Goal: Task Accomplishment & Management: Manage account settings

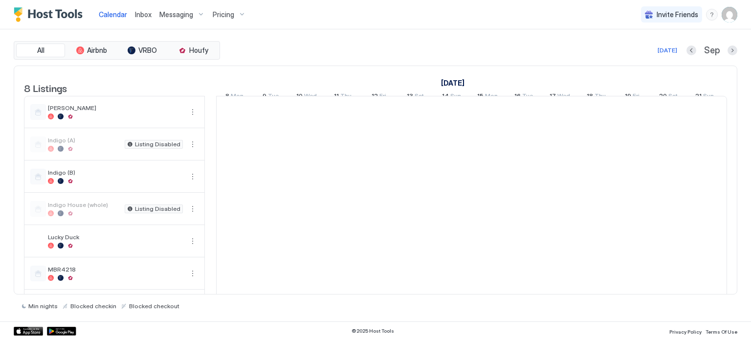
scroll to position [0, 543]
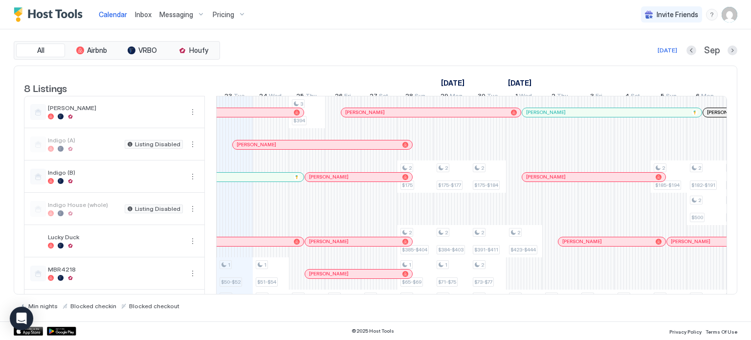
click at [48, 17] on img "Host Tools Logo" at bounding box center [50, 14] width 73 height 15
click at [730, 14] on img "User profile" at bounding box center [730, 15] width 16 height 16
click at [510, 18] on div at bounding box center [375, 170] width 751 height 340
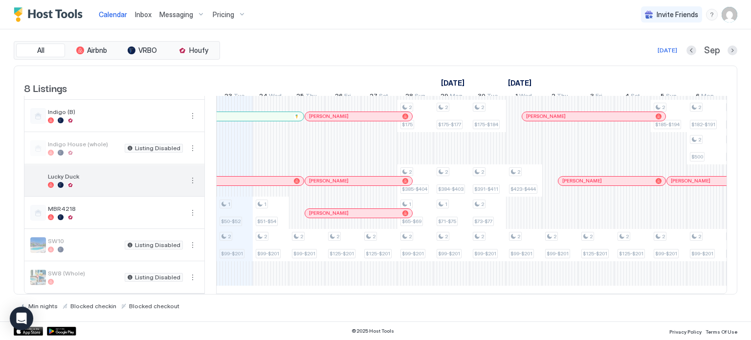
scroll to position [75, 0]
click at [192, 175] on button "More options" at bounding box center [193, 181] width 12 height 12
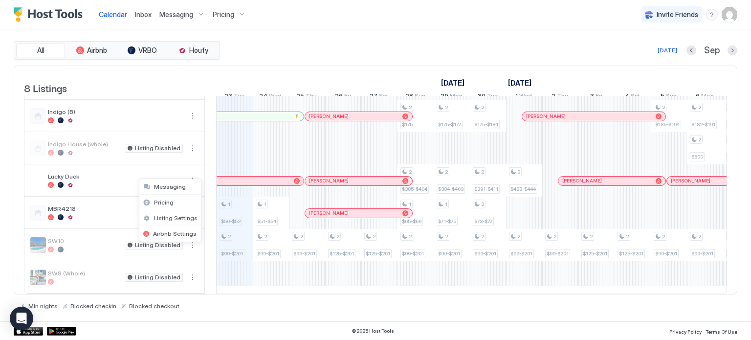
click at [730, 14] on div at bounding box center [375, 170] width 751 height 340
click at [730, 14] on img "User profile" at bounding box center [730, 15] width 16 height 16
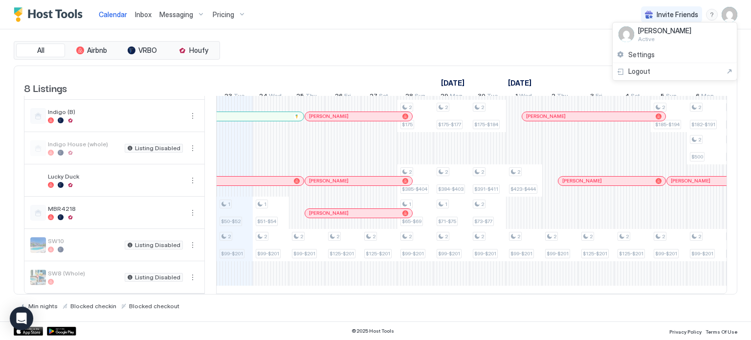
click at [16, 10] on div at bounding box center [375, 170] width 751 height 340
click at [36, 8] on img "Host Tools Logo" at bounding box center [50, 14] width 73 height 15
click at [49, 13] on img "Host Tools Logo" at bounding box center [50, 14] width 73 height 15
click at [148, 16] on span "Inbox" at bounding box center [143, 14] width 17 height 8
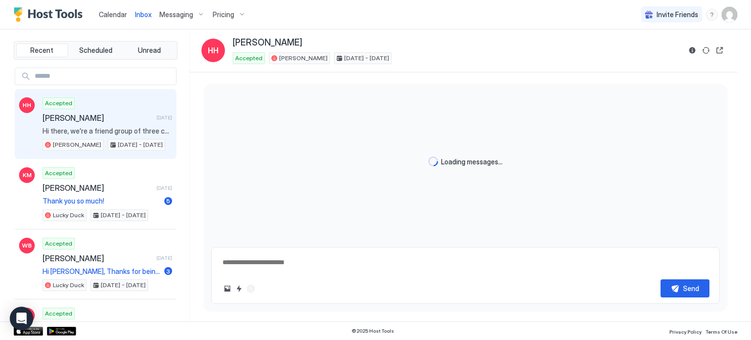
type textarea "*"
click at [51, 15] on img "Host Tools Logo" at bounding box center [50, 14] width 73 height 15
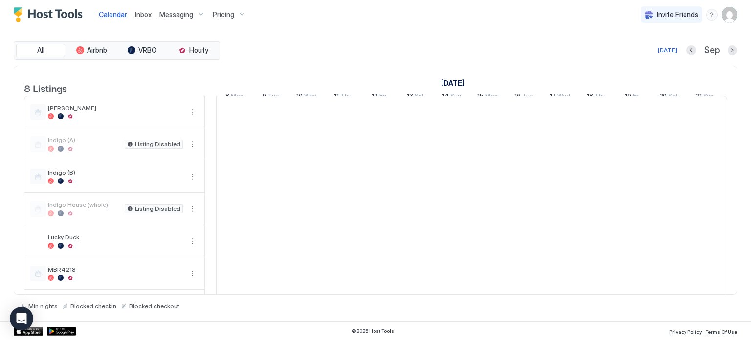
scroll to position [0, 543]
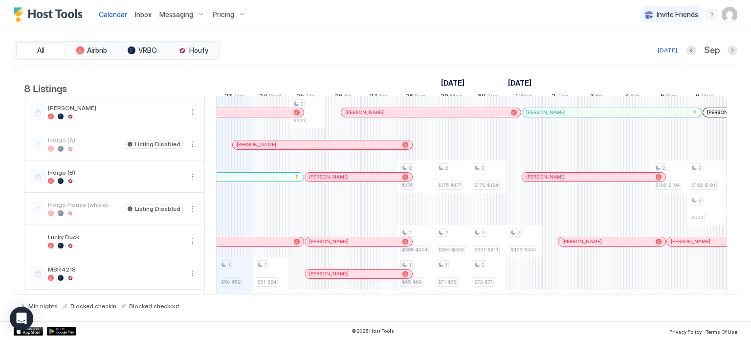
click at [732, 14] on img "User profile" at bounding box center [730, 15] width 16 height 16
click at [659, 55] on div "Settings" at bounding box center [675, 54] width 124 height 17
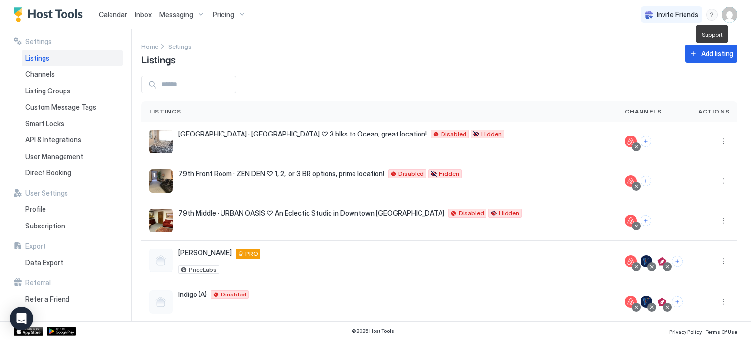
click at [710, 18] on div "menu" at bounding box center [712, 15] width 12 height 12
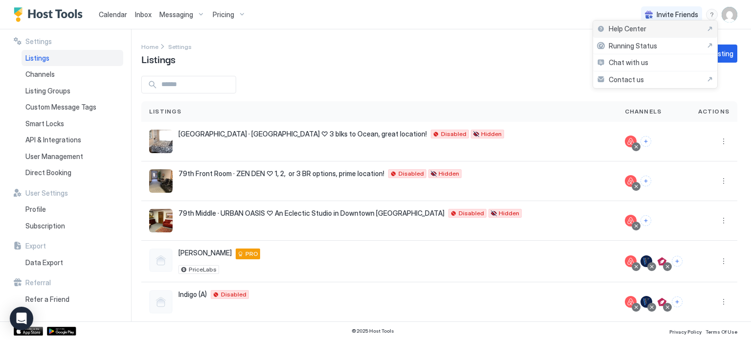
click at [686, 30] on div "Help Center" at bounding box center [655, 28] width 116 height 9
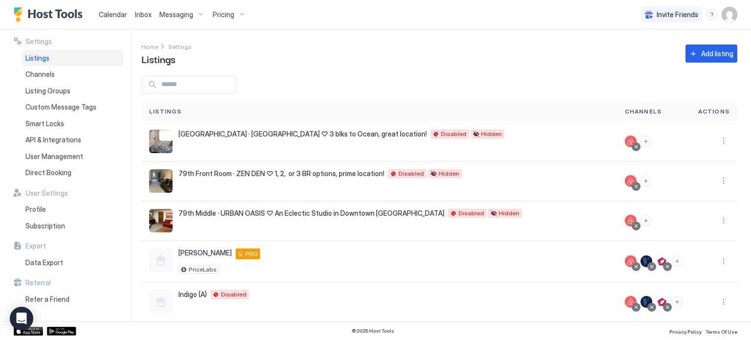
click at [44, 57] on span "Listings" at bounding box center [37, 58] width 24 height 9
click at [718, 141] on button "More options" at bounding box center [724, 141] width 12 height 12
click at [398, 72] on div at bounding box center [375, 170] width 751 height 340
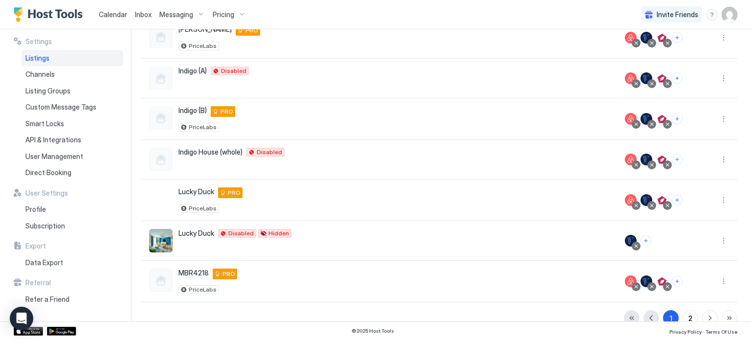
scroll to position [238, 0]
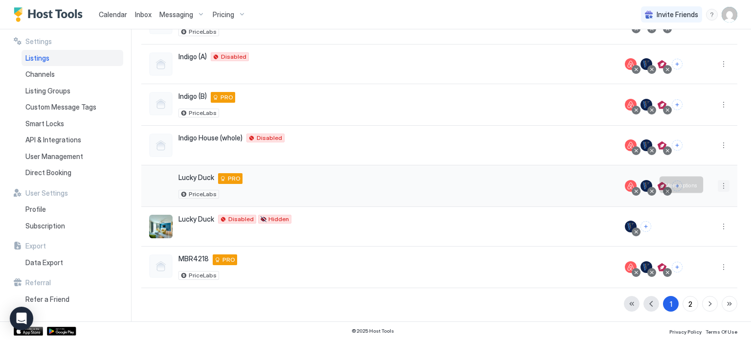
click at [718, 181] on button "More options" at bounding box center [724, 186] width 12 height 12
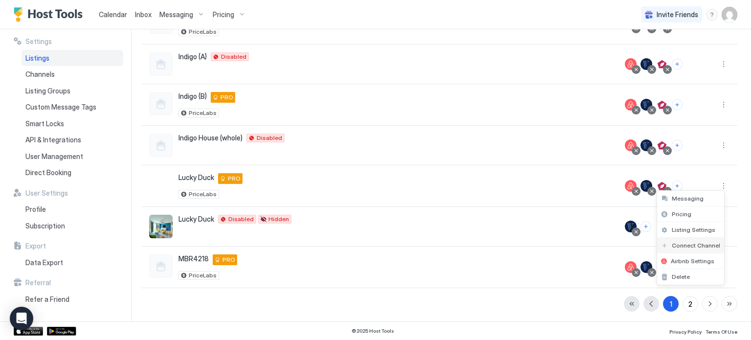
click at [702, 246] on span "Connect Channel" at bounding box center [696, 245] width 48 height 7
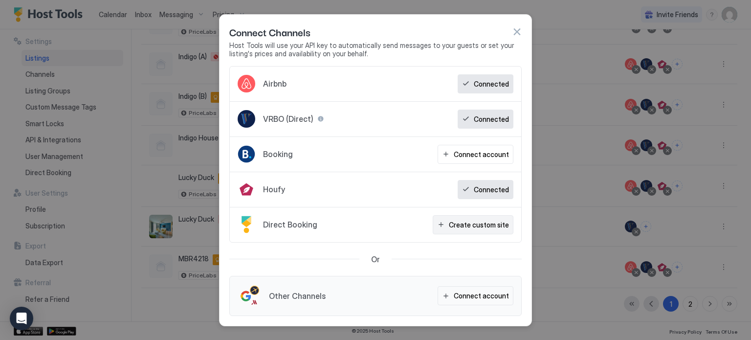
click at [457, 222] on div "Create custom site" at bounding box center [479, 225] width 60 height 10
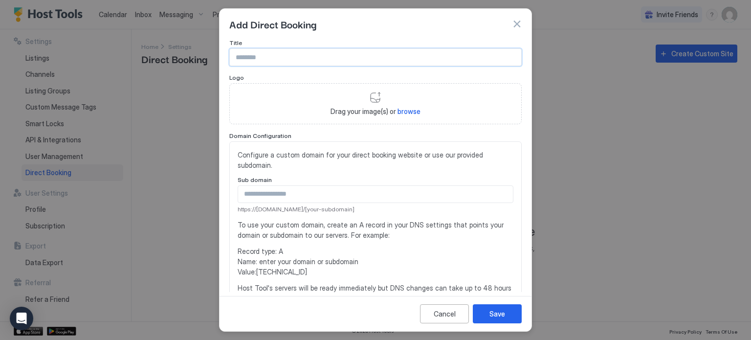
click at [260, 60] on input "Input Field" at bounding box center [375, 57] width 291 height 17
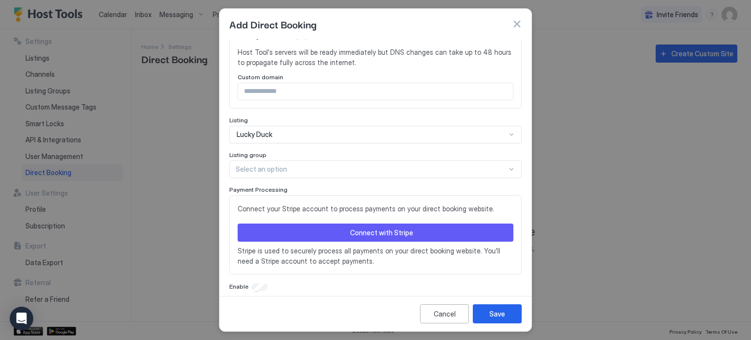
scroll to position [243, 0]
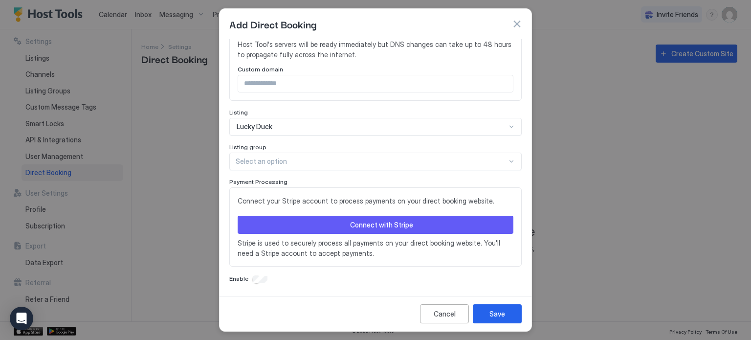
type input "**********"
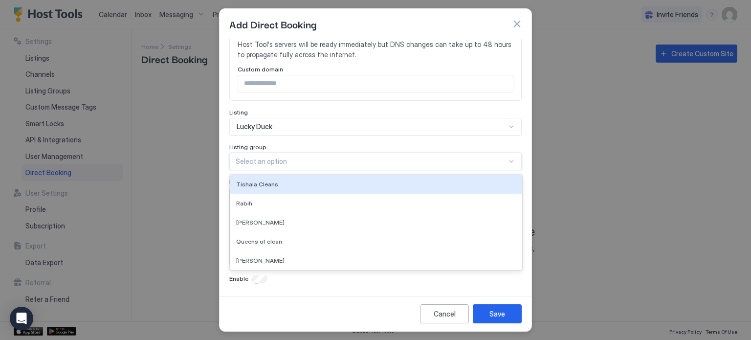
click at [507, 159] on div at bounding box center [511, 161] width 8 height 8
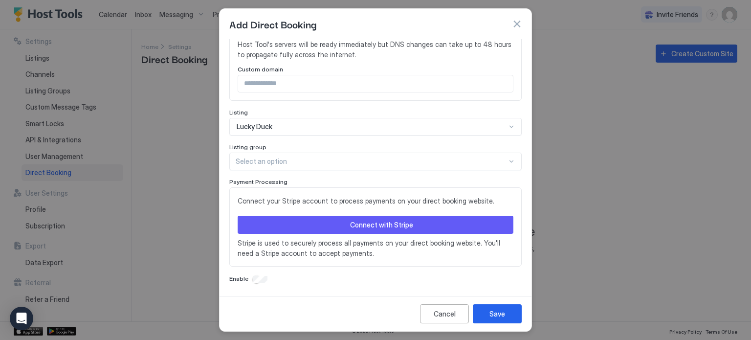
click at [350, 299] on div "Cancel Save" at bounding box center [376, 313] width 312 height 35
click at [503, 317] on div "Save" at bounding box center [497, 314] width 16 height 10
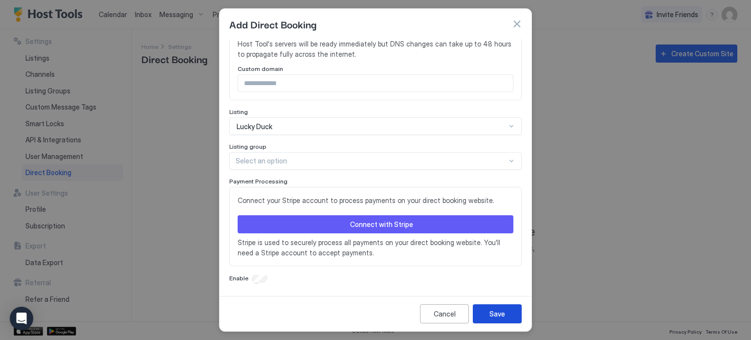
click at [494, 313] on div "Save" at bounding box center [497, 314] width 16 height 10
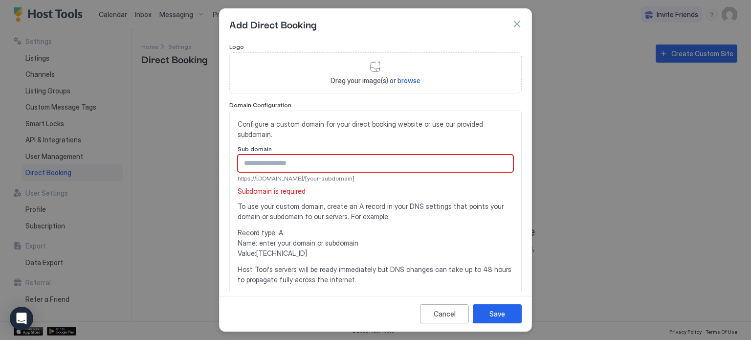
scroll to position [0, 0]
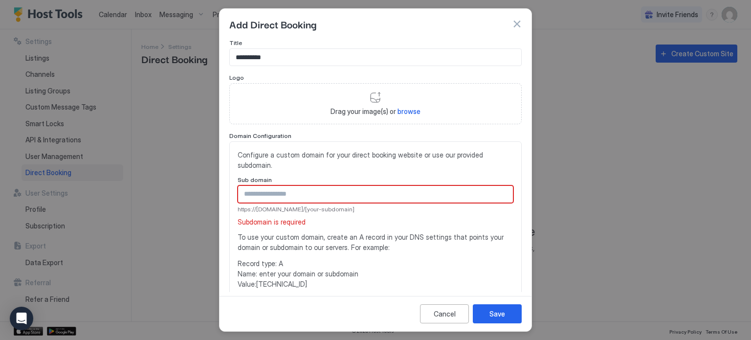
click at [249, 195] on input "Input Field" at bounding box center [375, 194] width 275 height 17
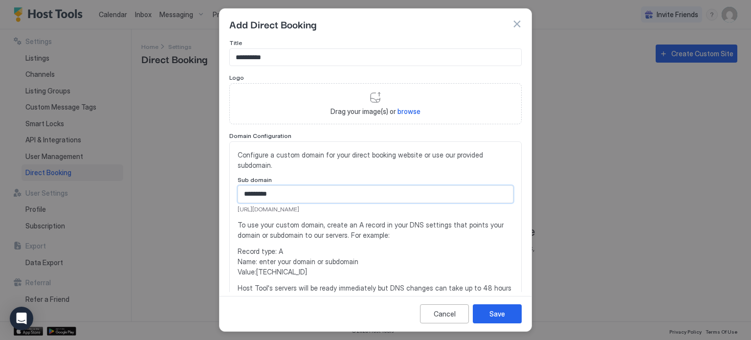
type input "*********"
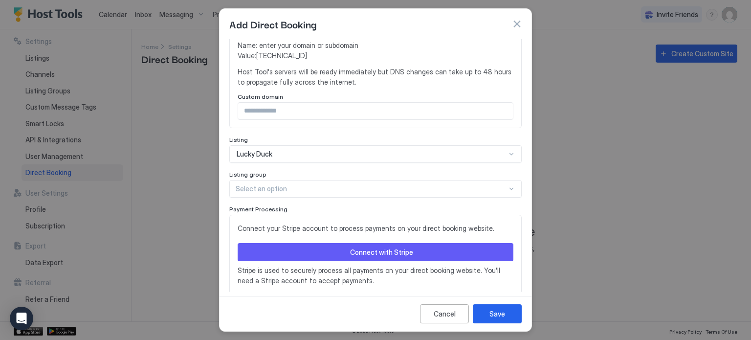
scroll to position [243, 0]
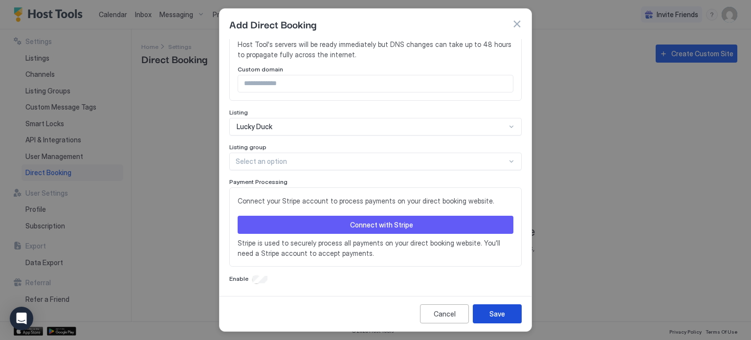
click at [501, 314] on div "Save" at bounding box center [497, 314] width 16 height 10
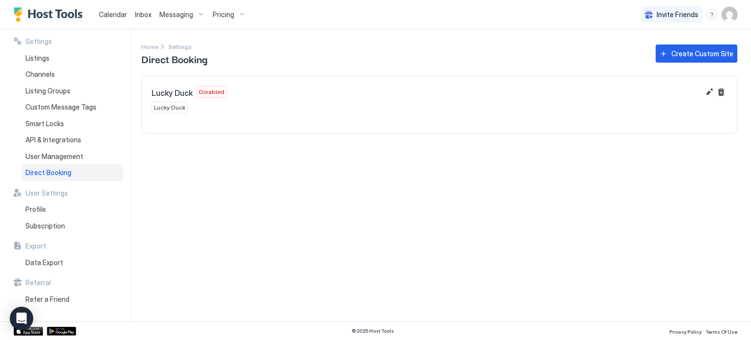
click at [177, 96] on span "Lucky Duck" at bounding box center [172, 93] width 41 height 10
click at [177, 110] on span "Lucky Duck" at bounding box center [169, 107] width 31 height 9
click at [706, 96] on button "Edit" at bounding box center [710, 92] width 12 height 12
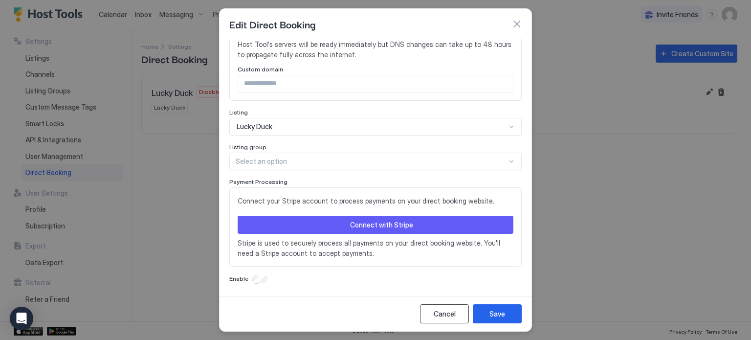
click at [452, 321] on button "Cancel" at bounding box center [444, 313] width 49 height 19
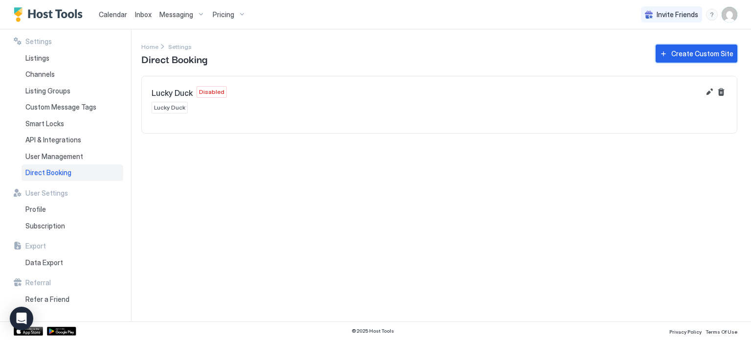
click at [702, 51] on div "Create Custom Site" at bounding box center [702, 53] width 62 height 10
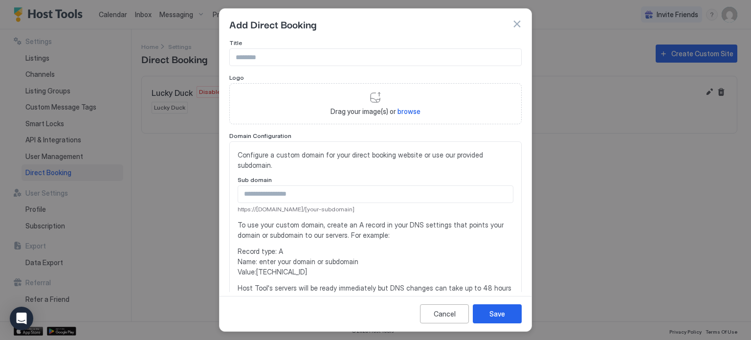
click at [515, 20] on button "button" at bounding box center [517, 24] width 10 height 10
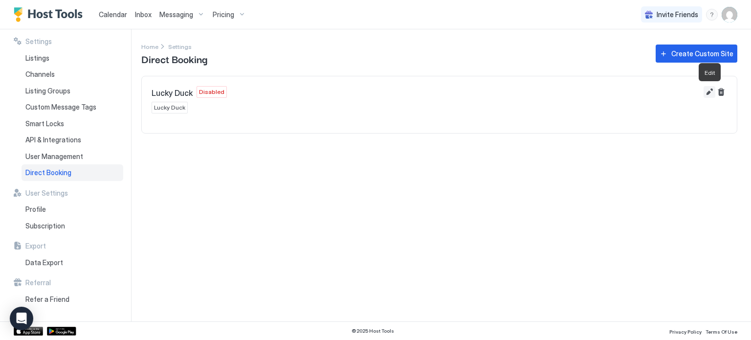
click at [710, 92] on button "Edit" at bounding box center [710, 92] width 12 height 12
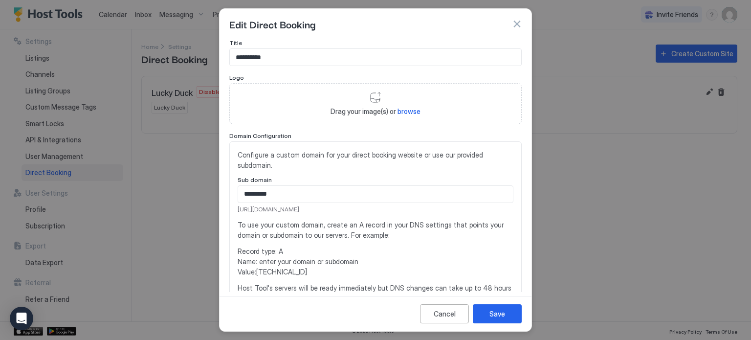
drag, startPoint x: 238, startPoint y: 209, endPoint x: 345, endPoint y: 214, distance: 106.7
click at [345, 214] on div "Configure a custom domain for your direct booking website or use our provided s…" at bounding box center [376, 243] width 276 height 186
copy span "[URL][DOMAIN_NAME]"
drag, startPoint x: 533, startPoint y: 140, endPoint x: 555, endPoint y: 260, distance: 121.9
click at [557, 266] on div at bounding box center [375, 170] width 751 height 340
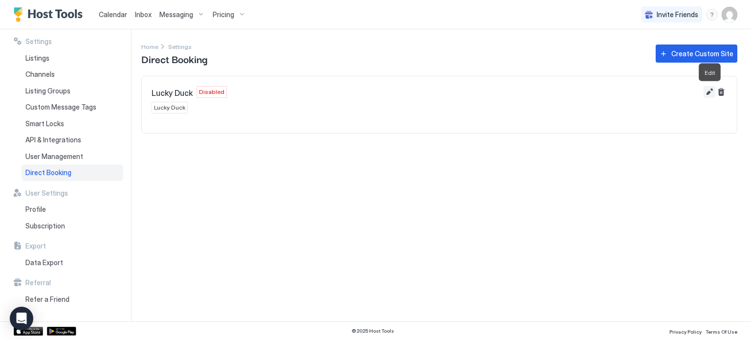
click at [711, 93] on button "Edit" at bounding box center [710, 92] width 12 height 12
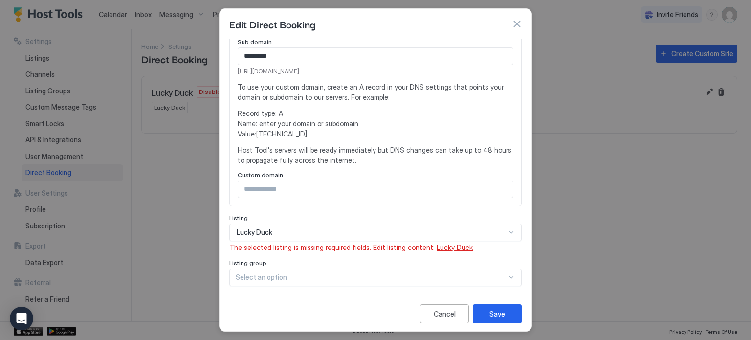
scroll to position [146, 0]
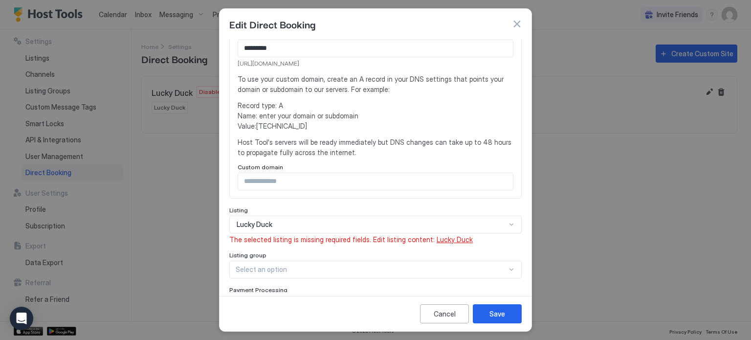
click at [440, 239] on span "Lucky Duck" at bounding box center [455, 239] width 36 height 8
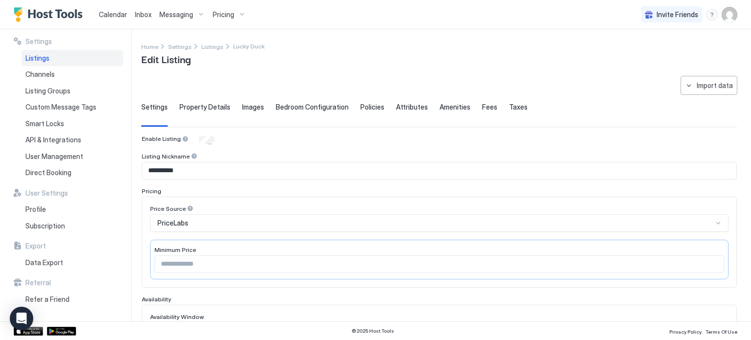
click at [201, 108] on span "Property Details" at bounding box center [204, 107] width 51 height 9
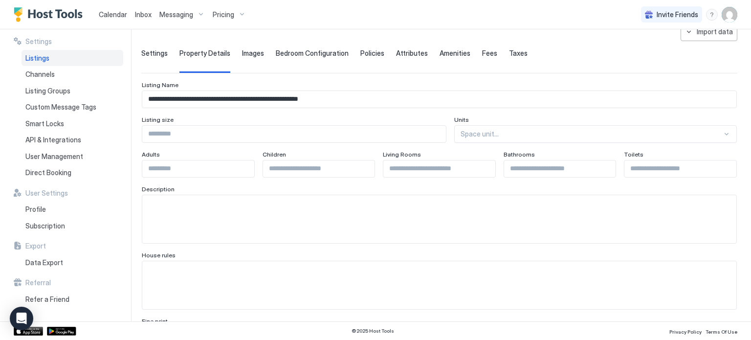
scroll to position [49, 0]
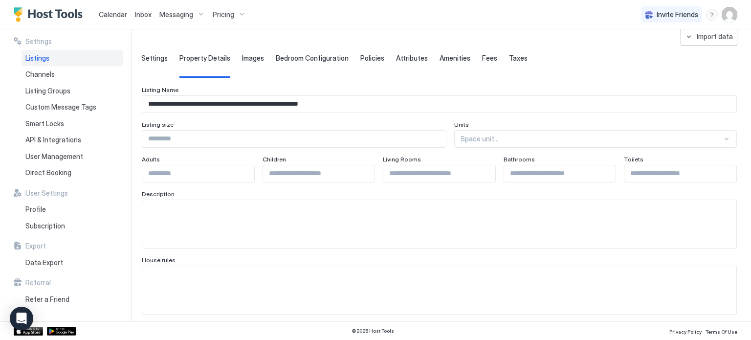
click at [252, 60] on span "Images" at bounding box center [253, 58] width 22 height 9
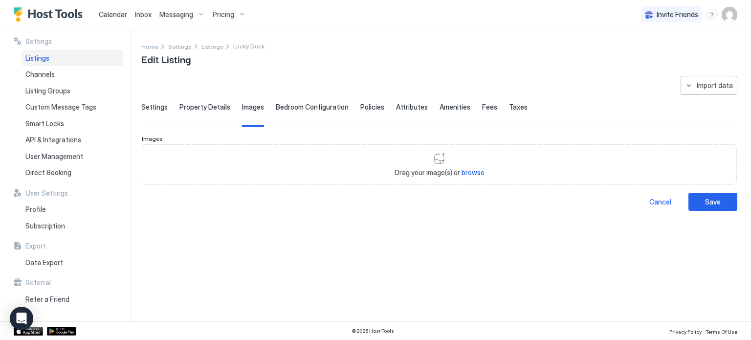
click at [325, 111] on div "Bedroom Configuration" at bounding box center [312, 115] width 73 height 24
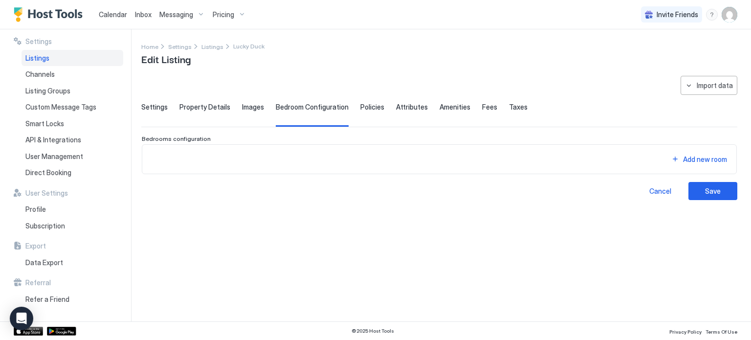
click at [367, 108] on span "Policies" at bounding box center [372, 107] width 24 height 9
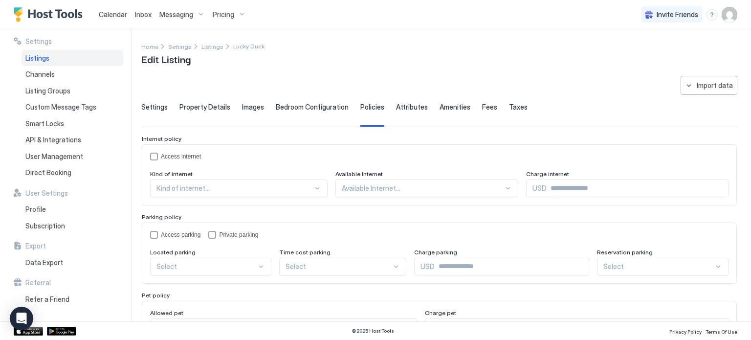
click at [407, 104] on span "Attributes" at bounding box center [412, 107] width 32 height 9
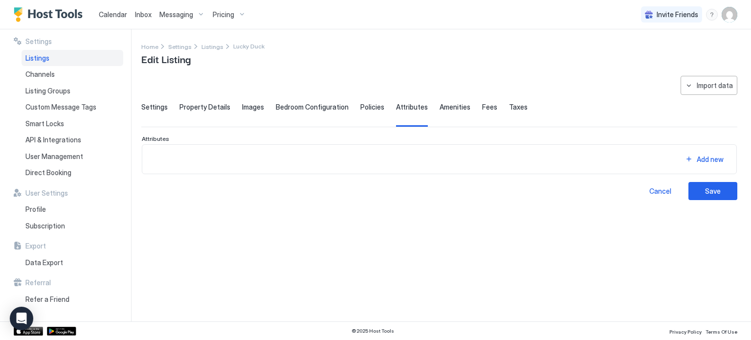
click at [448, 108] on span "Amenities" at bounding box center [455, 107] width 31 height 9
click at [482, 107] on span "Fees" at bounding box center [489, 107] width 15 height 9
click at [509, 105] on span "Taxes" at bounding box center [518, 107] width 19 height 9
click at [218, 109] on span "Property Details" at bounding box center [204, 107] width 51 height 9
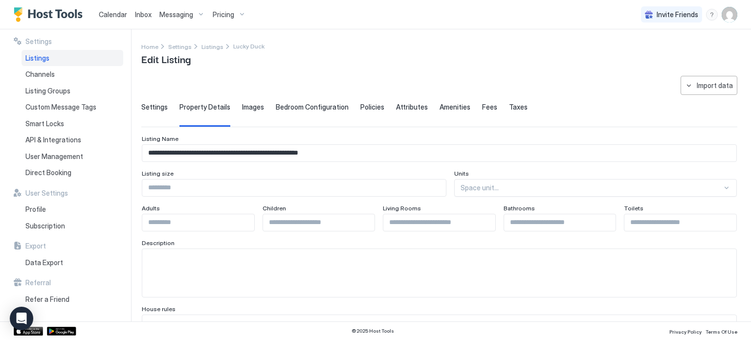
click at [41, 57] on span "Listings" at bounding box center [37, 58] width 24 height 9
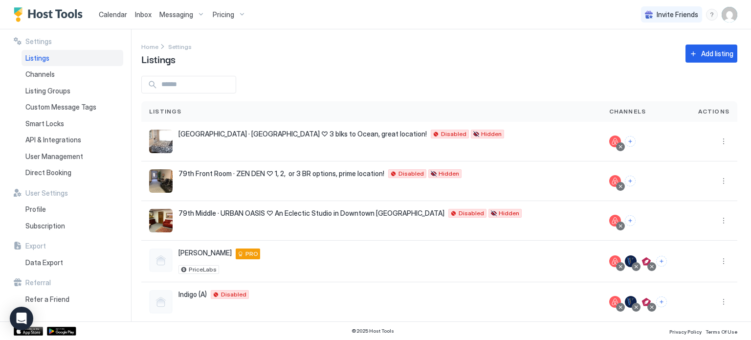
click at [41, 57] on span "Listings" at bounding box center [37, 58] width 24 height 9
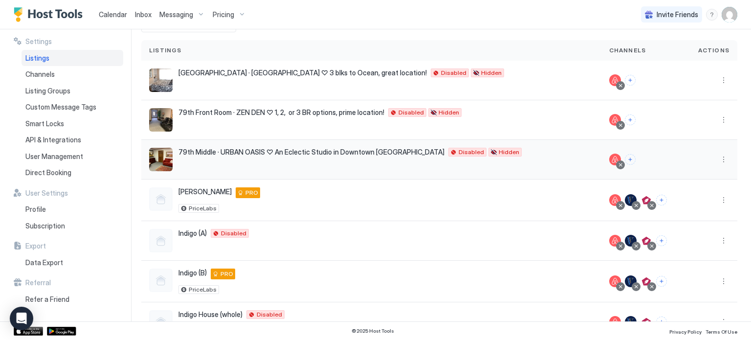
scroll to position [147, 0]
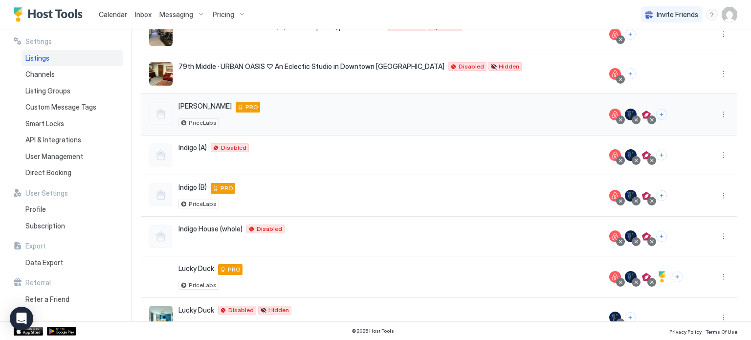
click at [188, 102] on span "[PERSON_NAME]" at bounding box center [204, 106] width 53 height 9
click at [210, 105] on span "[PERSON_NAME]" at bounding box center [204, 106] width 53 height 9
click at [163, 115] on div at bounding box center [160, 113] width 23 height 23
click at [274, 111] on div "Carolina Pearl [STREET_ADDRESS] PRO PriceLabs" at bounding box center [371, 114] width 444 height 25
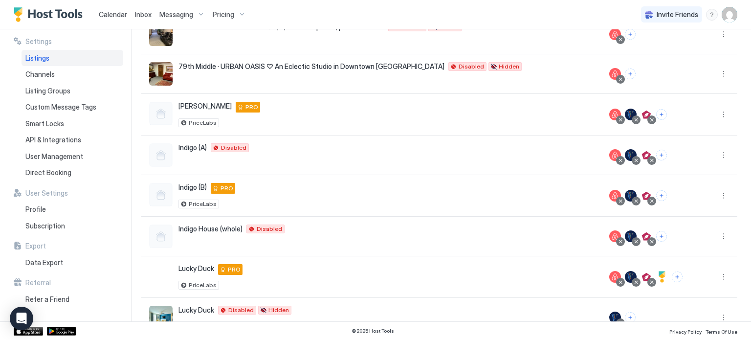
click at [34, 56] on span "Listings" at bounding box center [37, 58] width 24 height 9
click at [718, 114] on button "More options" at bounding box center [724, 115] width 12 height 12
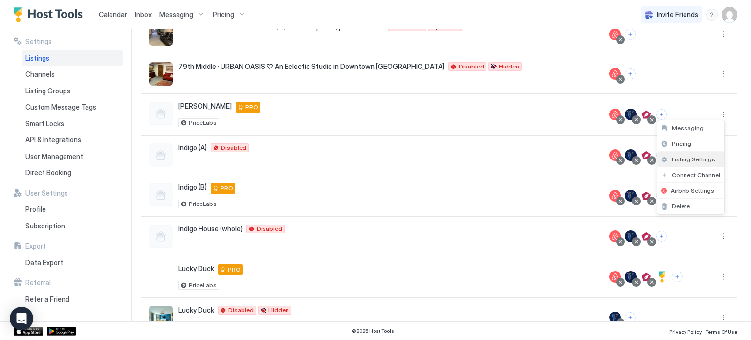
click at [704, 157] on span "Listing Settings" at bounding box center [694, 158] width 44 height 7
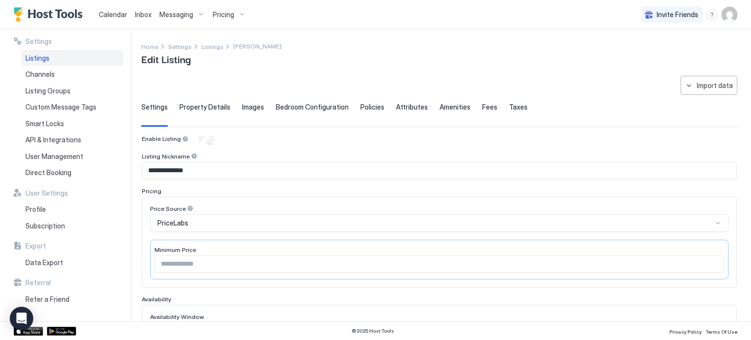
click at [188, 106] on span "Property Details" at bounding box center [204, 107] width 51 height 9
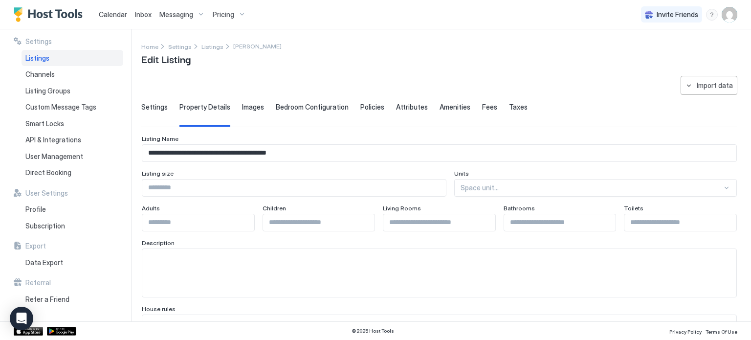
click at [189, 194] on input "Input Field" at bounding box center [294, 187] width 304 height 17
click at [441, 184] on input "*" at bounding box center [294, 187] width 304 height 17
click at [442, 184] on input "*" at bounding box center [294, 187] width 304 height 17
click at [443, 183] on input "*" at bounding box center [294, 187] width 304 height 17
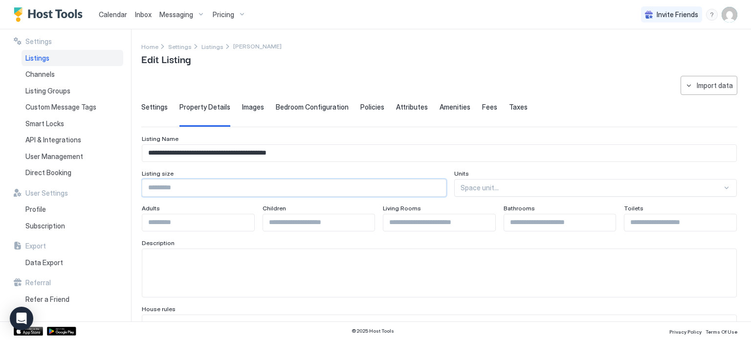
click at [444, 183] on input "*" at bounding box center [294, 187] width 304 height 17
drag, startPoint x: 164, startPoint y: 187, endPoint x: 84, endPoint y: 181, distance: 80.4
click at [91, 185] on div "**********" at bounding box center [375, 175] width 751 height 292
type input "****"
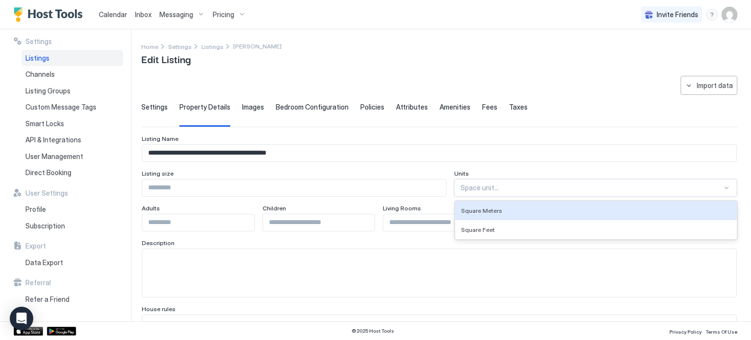
click at [473, 183] on div at bounding box center [592, 187] width 262 height 9
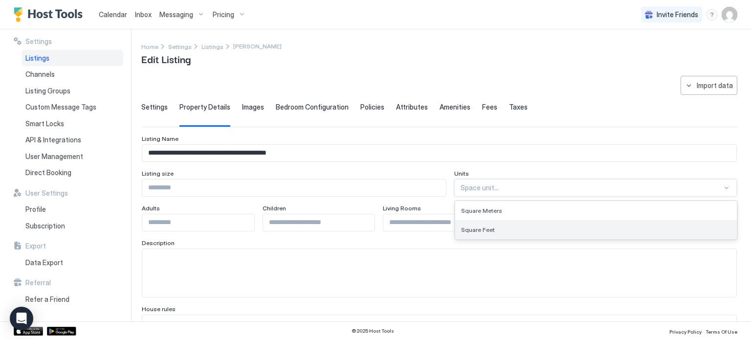
click at [478, 230] on span "Square Feet" at bounding box center [478, 229] width 34 height 7
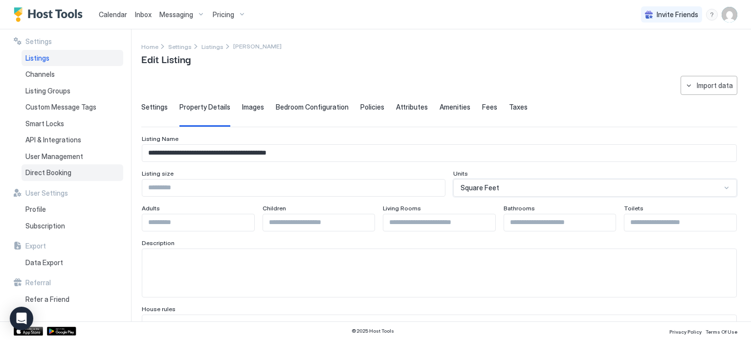
click at [47, 174] on span "Direct Booking" at bounding box center [48, 172] width 46 height 9
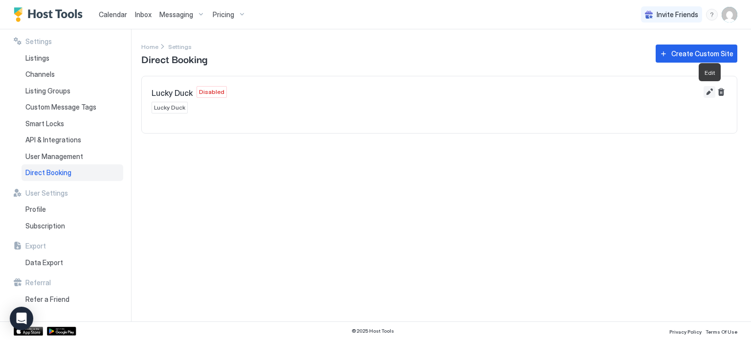
click at [711, 93] on button "Edit" at bounding box center [710, 92] width 12 height 12
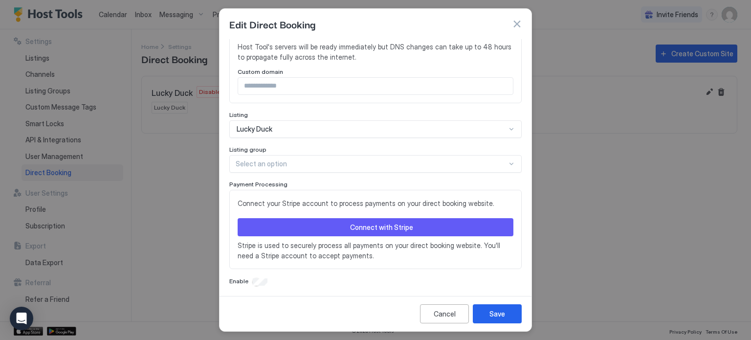
scroll to position [243, 0]
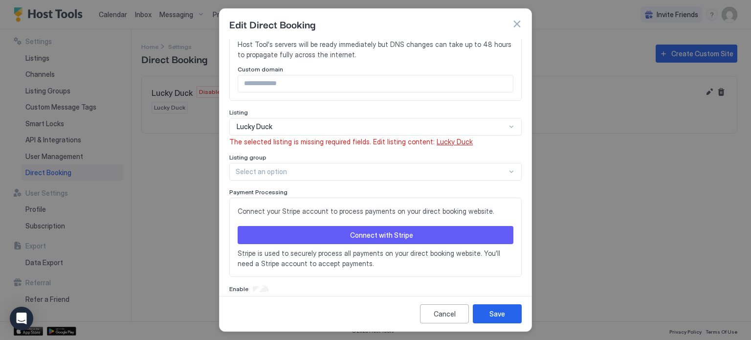
click at [446, 141] on span "Lucky Duck" at bounding box center [455, 141] width 36 height 8
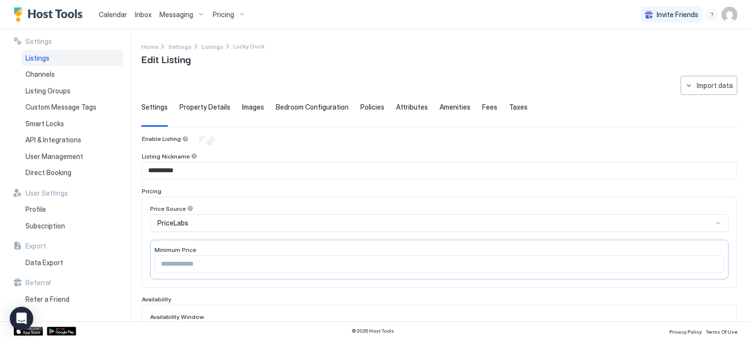
click at [201, 109] on span "Property Details" at bounding box center [204, 107] width 51 height 9
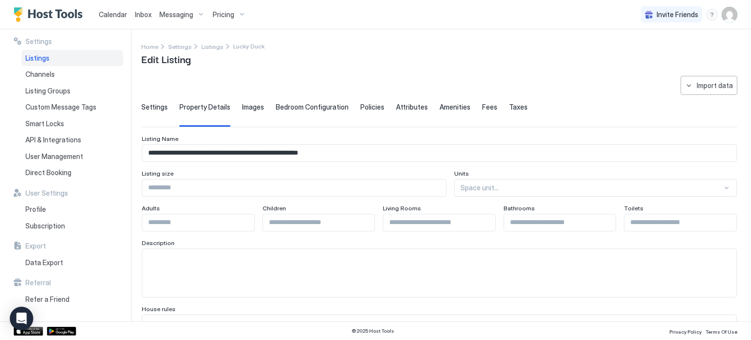
click at [219, 183] on input "Input Field" at bounding box center [294, 187] width 304 height 17
type input "****"
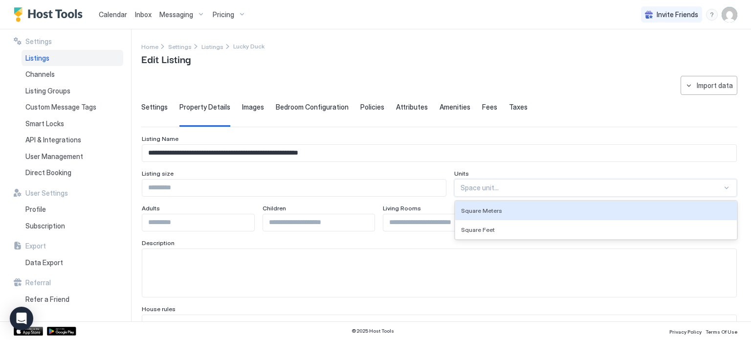
click at [723, 185] on div "Space unit..." at bounding box center [595, 188] width 283 height 18
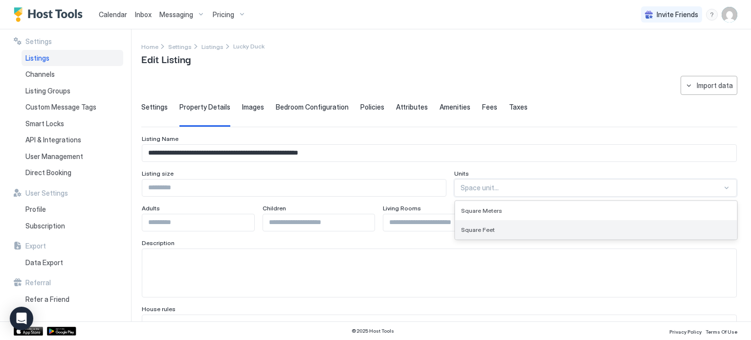
click at [610, 228] on div "Square Feet" at bounding box center [596, 229] width 270 height 7
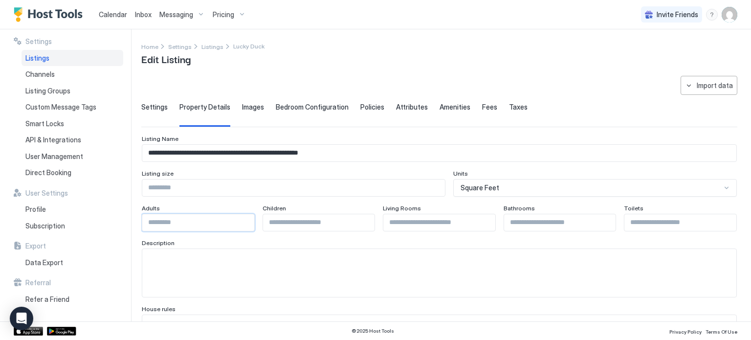
click at [170, 221] on input "Input Field" at bounding box center [198, 222] width 112 height 17
paste textarea "**********"
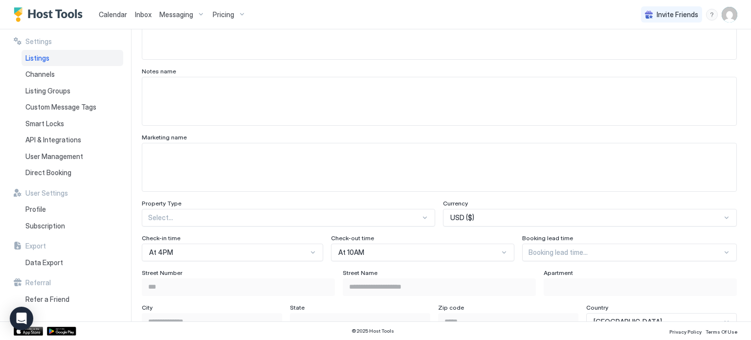
scroll to position [440, 0]
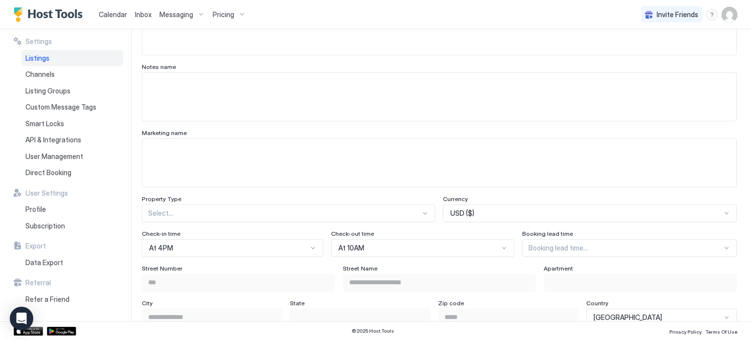
type textarea "**********"
click at [233, 143] on textarea "Input Field" at bounding box center [439, 163] width 594 height 48
type textarea "**********"
click at [175, 92] on textarea "Input Field" at bounding box center [439, 97] width 594 height 48
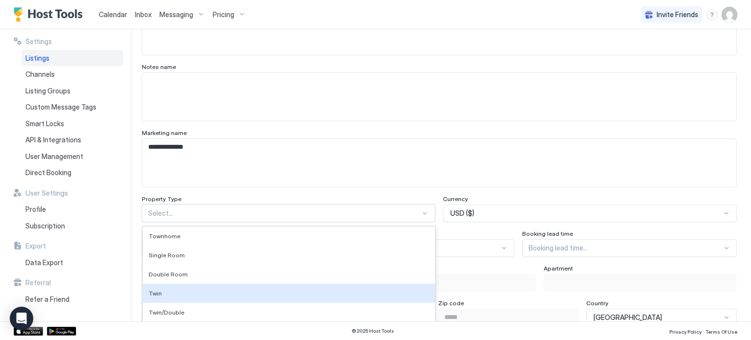
click at [419, 211] on div "65 results available. Use Up and Down to choose options, press Enter to select …" at bounding box center [288, 213] width 293 height 18
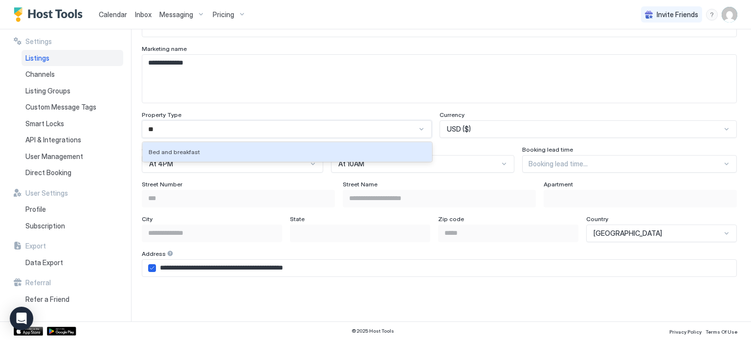
scroll to position [0, 0]
type input "*"
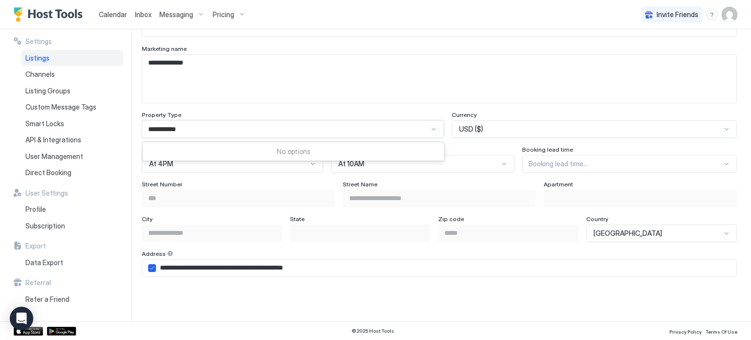
type input "**********"
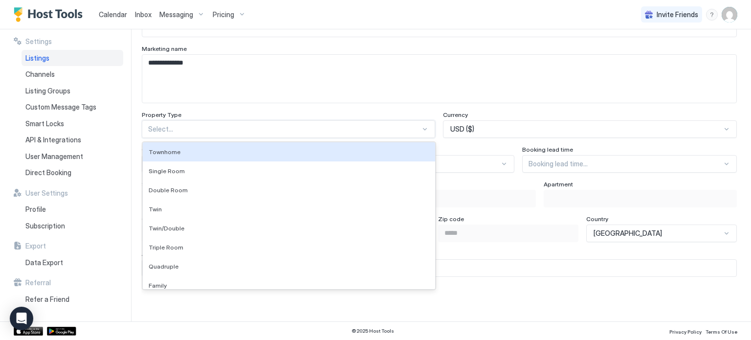
click at [421, 126] on div at bounding box center [425, 129] width 8 height 8
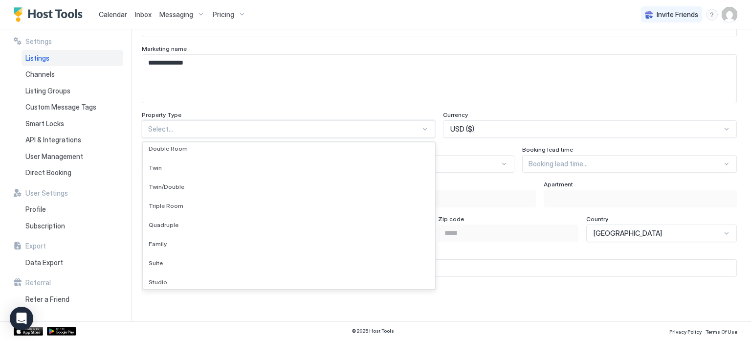
scroll to position [49, 0]
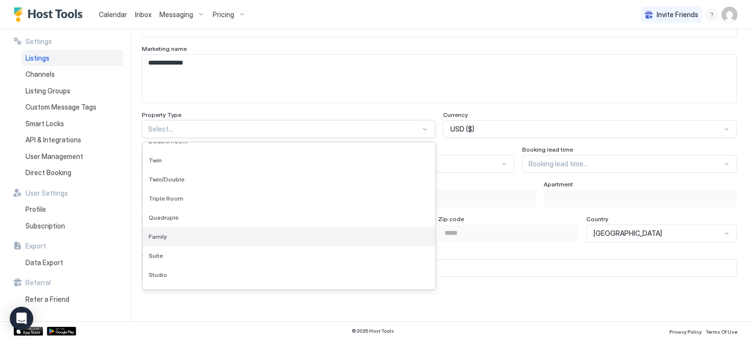
click at [153, 240] on div "Family" at bounding box center [289, 236] width 292 height 19
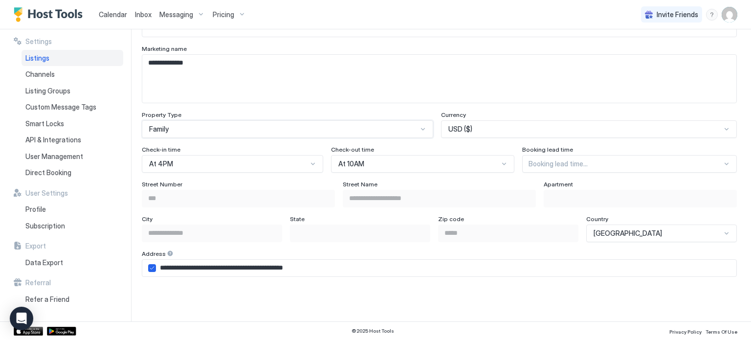
click at [713, 165] on div "Booking lead time..." at bounding box center [629, 164] width 215 height 18
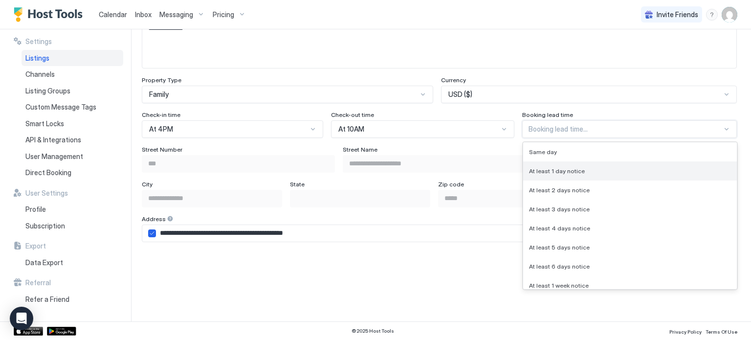
click at [579, 170] on div "At least 1 day notice" at bounding box center [630, 170] width 202 height 7
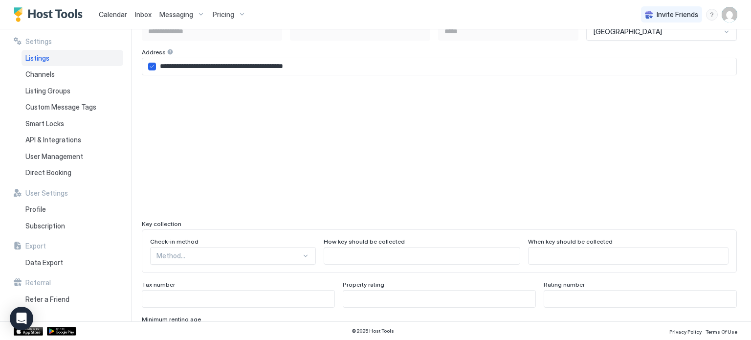
scroll to position [754, 0]
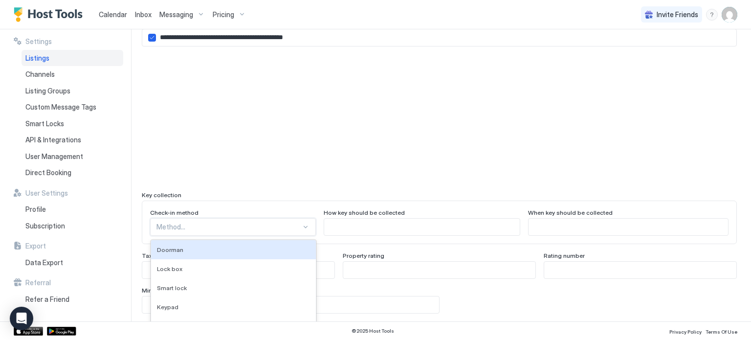
click at [291, 229] on div "9 results available. Use Up and Down to choose options, press Enter to select t…" at bounding box center [233, 227] width 166 height 18
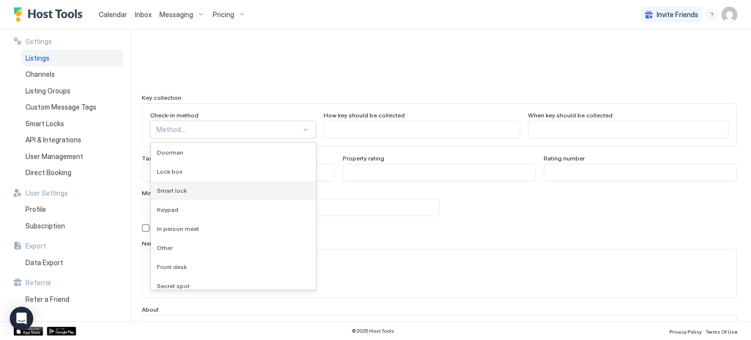
click at [182, 188] on span "Smart lock" at bounding box center [172, 190] width 30 height 7
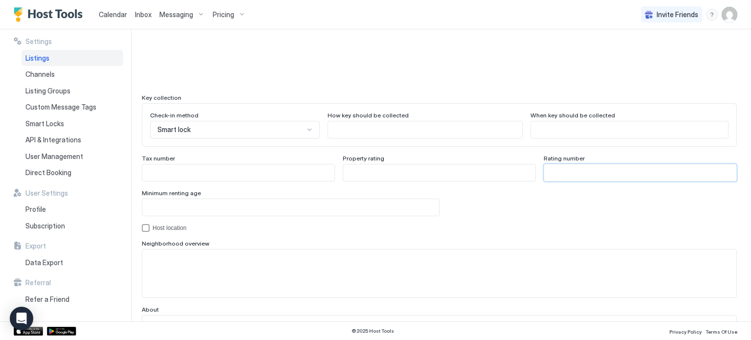
click at [718, 169] on input "*" at bounding box center [640, 172] width 192 height 17
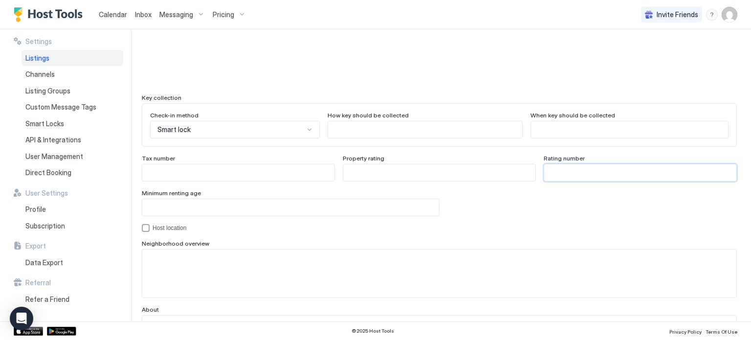
click at [718, 169] on input "*" at bounding box center [640, 172] width 192 height 17
click at [718, 169] on input "**" at bounding box center [640, 172] width 192 height 17
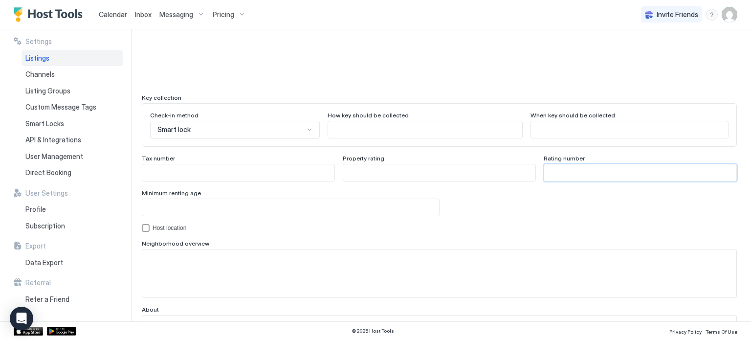
click at [718, 169] on input "**" at bounding box center [640, 172] width 192 height 17
type input "*"
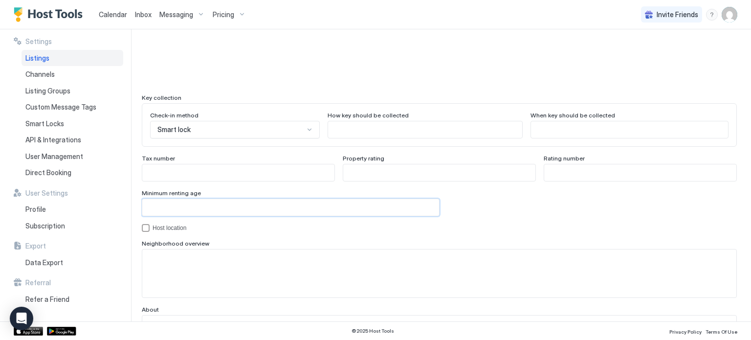
click at [240, 206] on input "Input Field" at bounding box center [290, 207] width 297 height 17
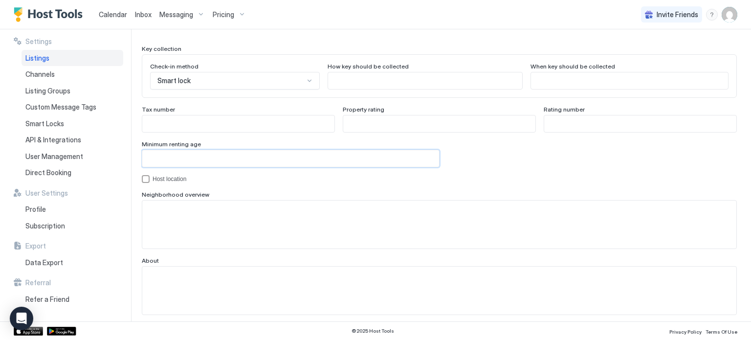
type input "**"
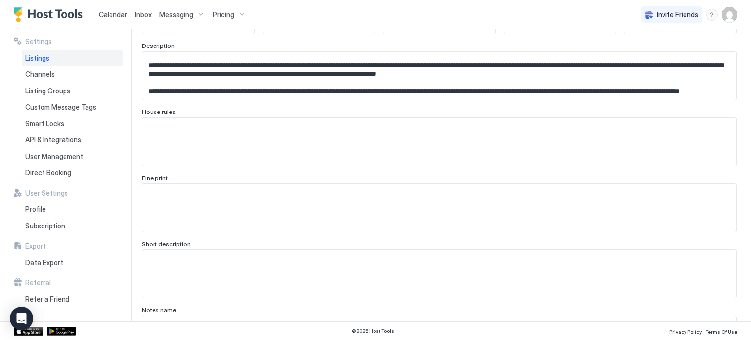
scroll to position [148, 0]
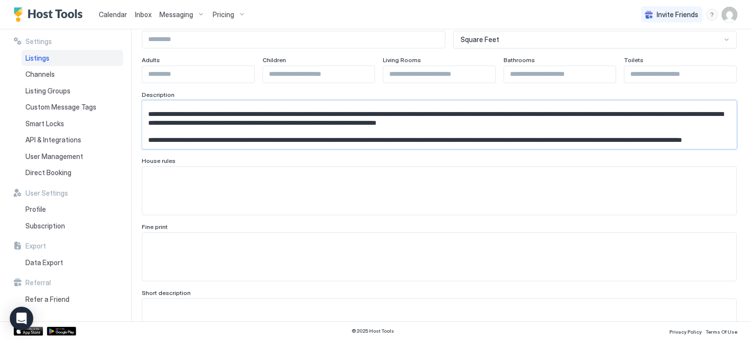
type textarea "**********"
click at [212, 188] on textarea "Input Field" at bounding box center [439, 191] width 594 height 48
paste textarea "**********"
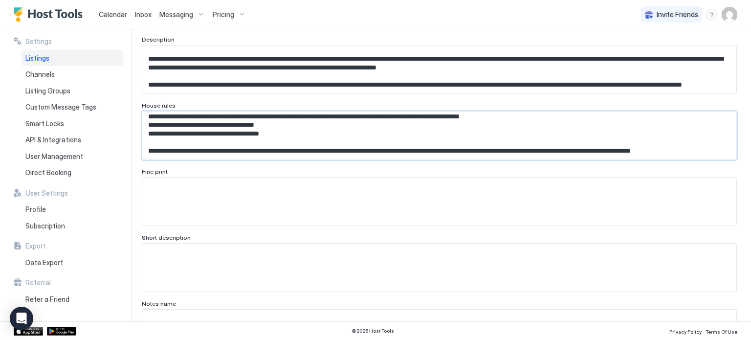
scroll to position [196, 0]
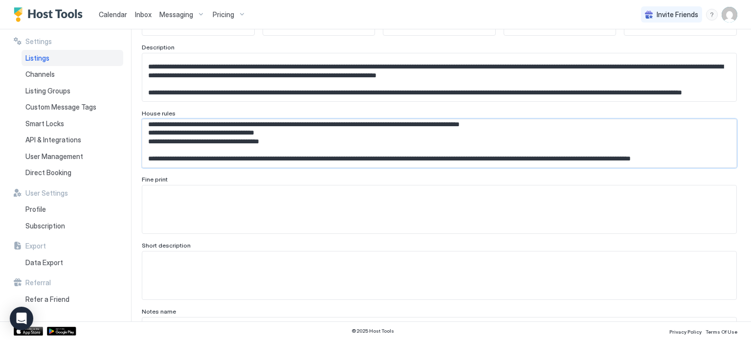
click at [164, 135] on textarea "Input Field" at bounding box center [435, 143] width 586 height 48
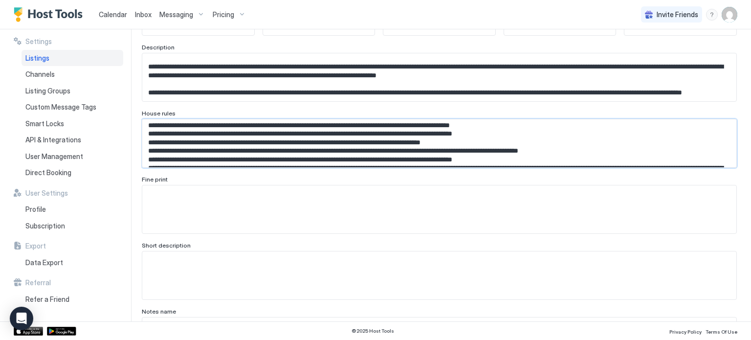
scroll to position [0, 0]
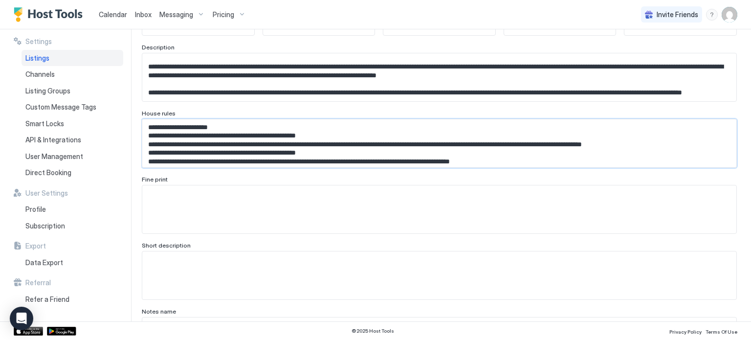
click at [250, 125] on textarea "Input Field" at bounding box center [435, 143] width 586 height 48
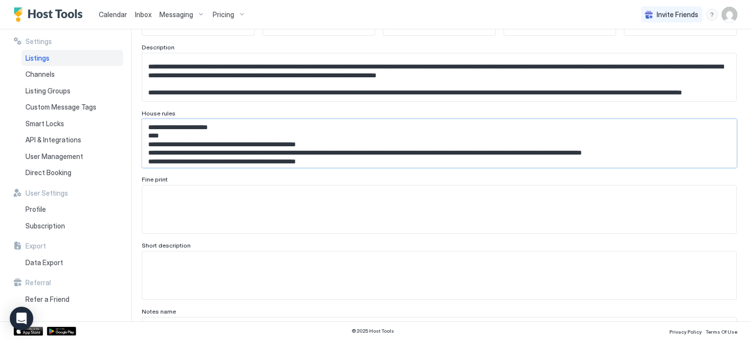
paste textarea "**********"
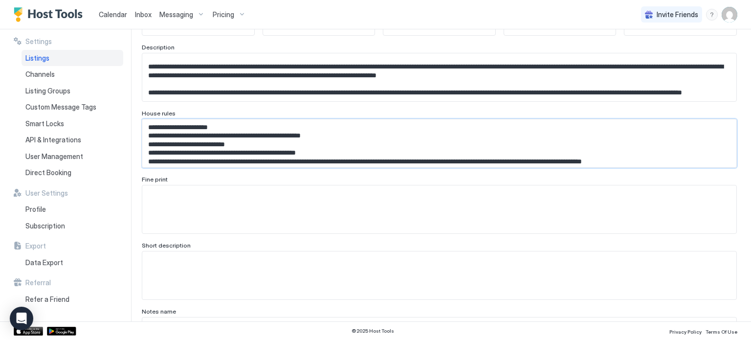
click at [205, 144] on textarea "Input Field" at bounding box center [435, 143] width 586 height 48
click at [234, 147] on textarea "Input Field" at bounding box center [435, 143] width 586 height 48
click at [342, 148] on textarea "Input Field" at bounding box center [435, 143] width 586 height 48
click at [330, 152] on textarea "Input Field" at bounding box center [435, 143] width 586 height 48
type textarea "**********"
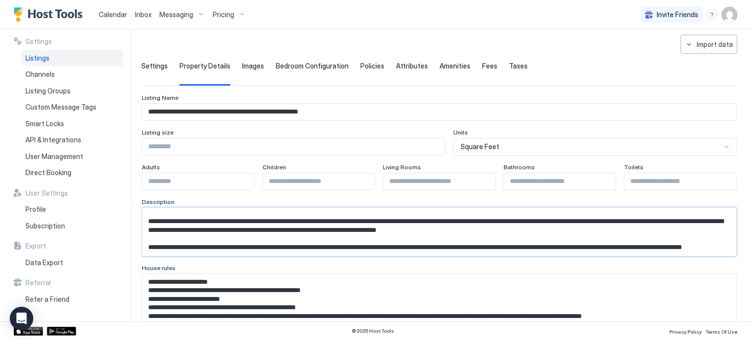
scroll to position [49, 0]
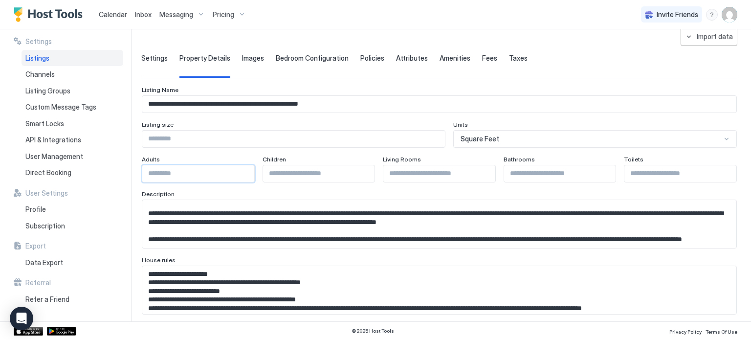
click at [200, 176] on input "Input Field" at bounding box center [198, 173] width 112 height 17
type input "**"
click at [333, 175] on input "Input Field" at bounding box center [319, 173] width 112 height 17
click at [401, 173] on input "Input Field" at bounding box center [439, 173] width 112 height 17
type input "*"
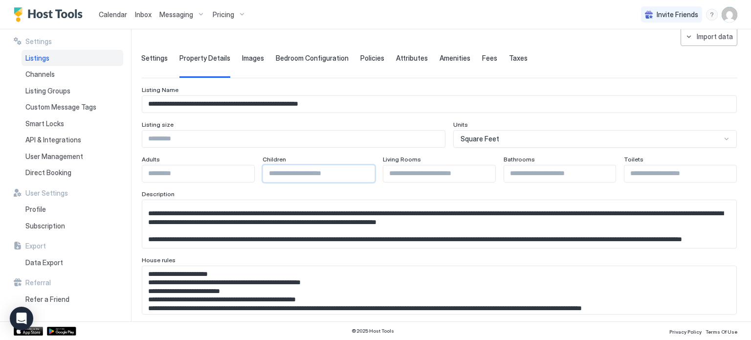
click at [317, 176] on input "Input Field" at bounding box center [319, 173] width 112 height 17
click at [702, 174] on input "Input Field" at bounding box center [680, 173] width 112 height 17
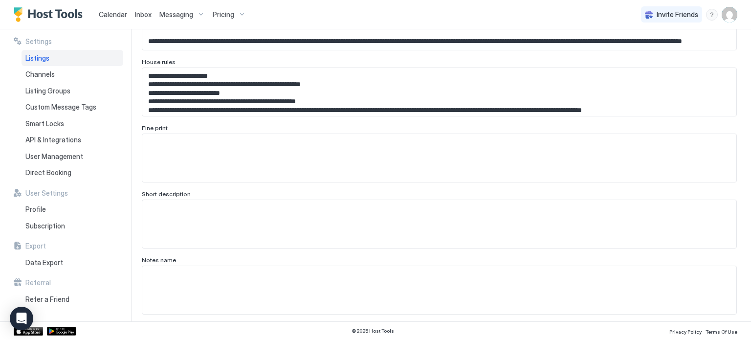
scroll to position [220, 0]
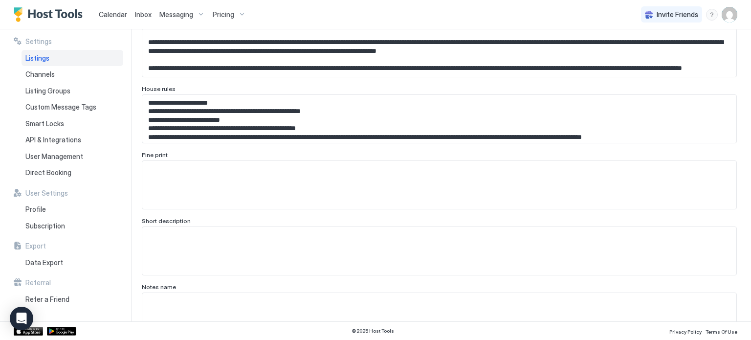
type input "*"
paste textarea "**********"
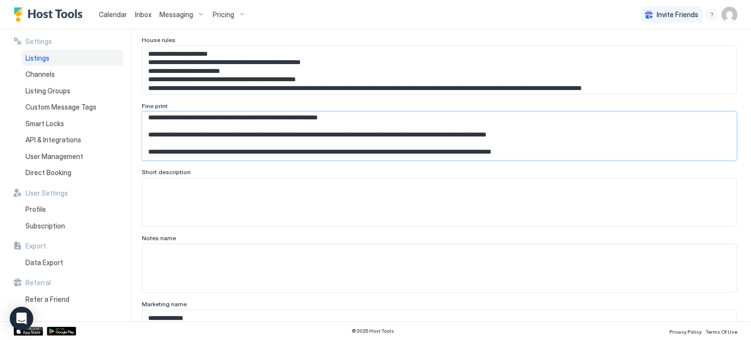
scroll to position [0, 0]
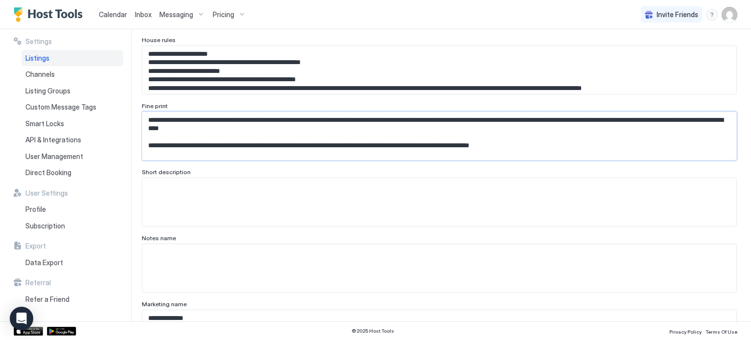
type textarea "**********"
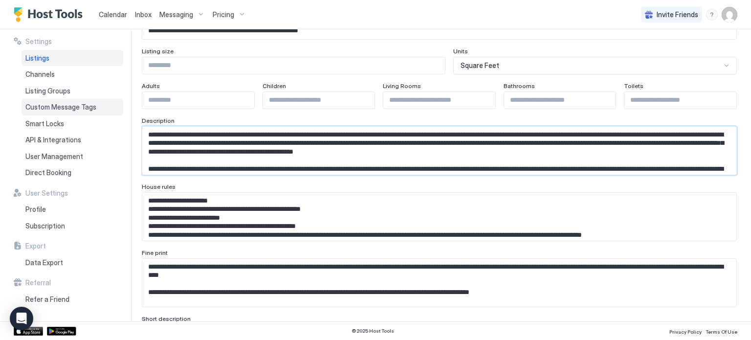
drag, startPoint x: 262, startPoint y: 169, endPoint x: 116, endPoint y: 108, distance: 157.5
click at [116, 108] on div "**********" at bounding box center [375, 175] width 751 height 292
click at [307, 208] on textarea "Input Field" at bounding box center [435, 217] width 586 height 48
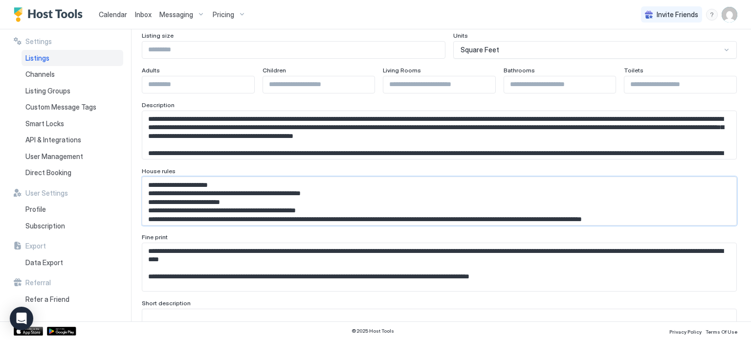
scroll to position [147, 0]
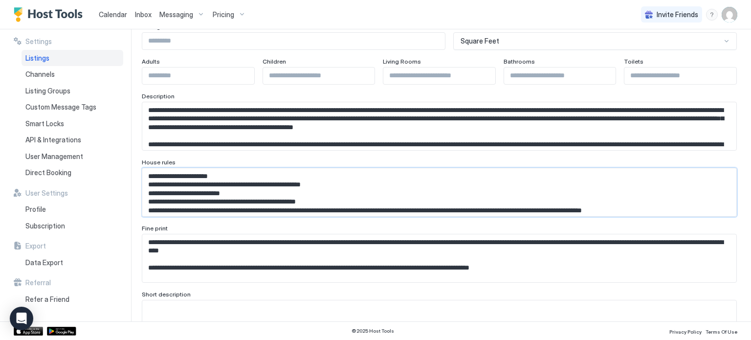
click at [307, 208] on textarea "Input Field" at bounding box center [435, 192] width 586 height 48
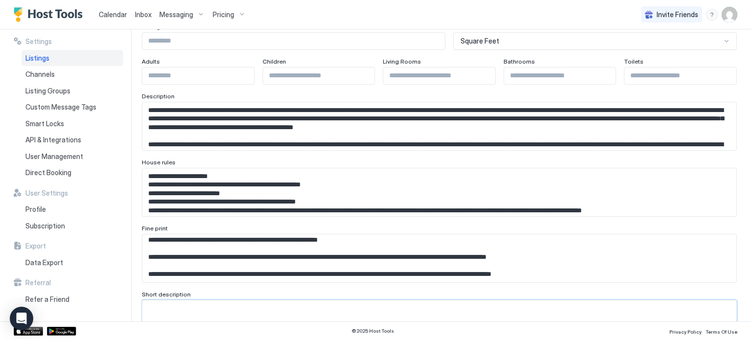
click at [207, 307] on textarea "Input Field" at bounding box center [439, 324] width 594 height 48
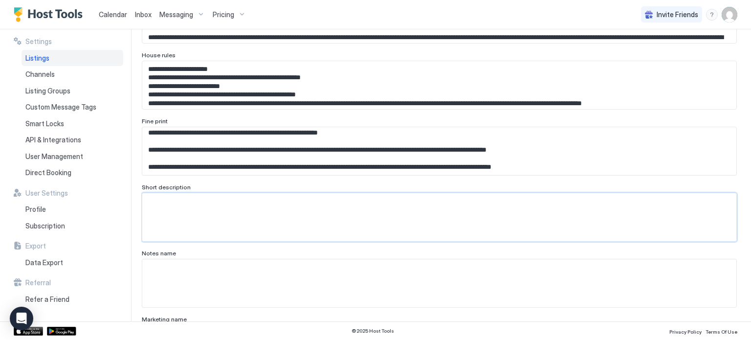
scroll to position [293, 0]
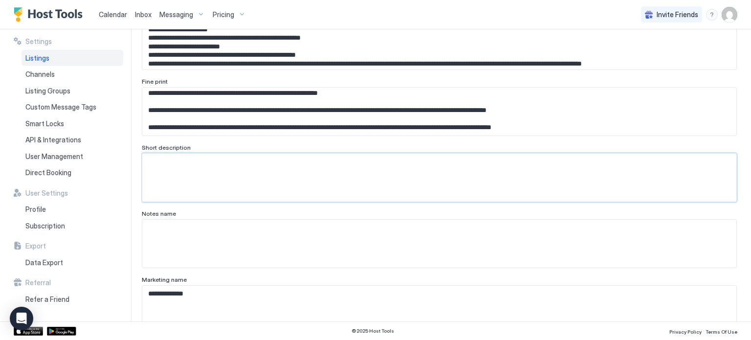
paste textarea "**********"
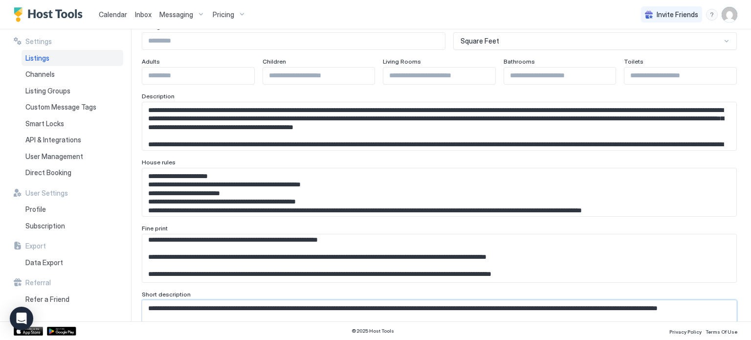
scroll to position [98, 0]
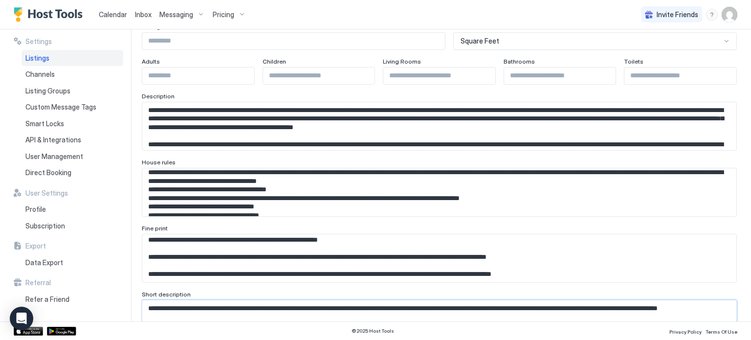
type textarea "**********"
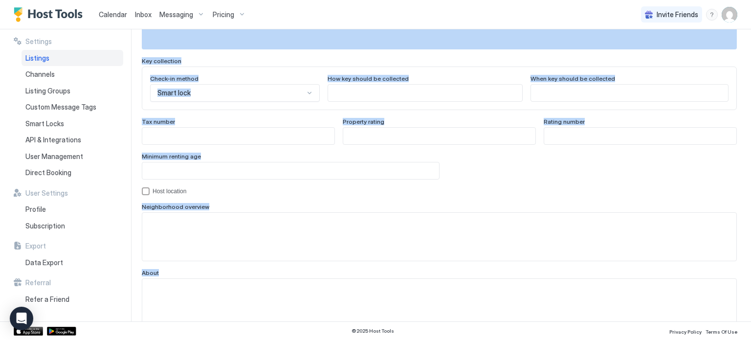
scroll to position [930, 0]
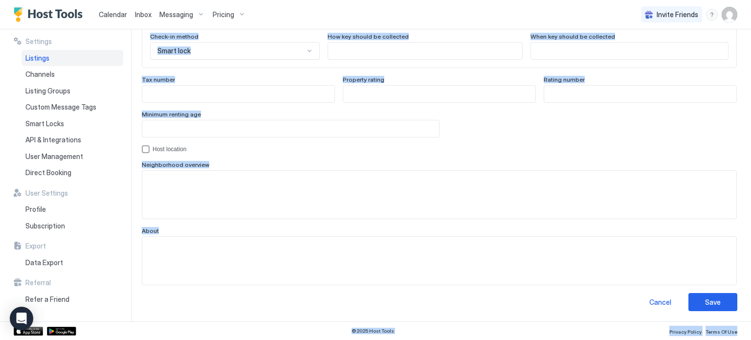
drag, startPoint x: 750, startPoint y: 102, endPoint x: 750, endPoint y: 327, distance: 225.4
click at [750, 327] on div "**********" at bounding box center [375, 170] width 751 height 340
click at [709, 301] on div "Save" at bounding box center [713, 302] width 16 height 10
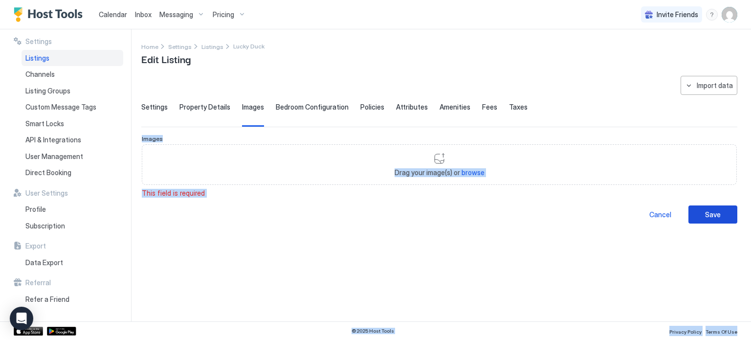
scroll to position [0, 0]
click at [719, 219] on button "Save" at bounding box center [712, 214] width 49 height 18
click at [578, 241] on div "**********" at bounding box center [439, 193] width 596 height 234
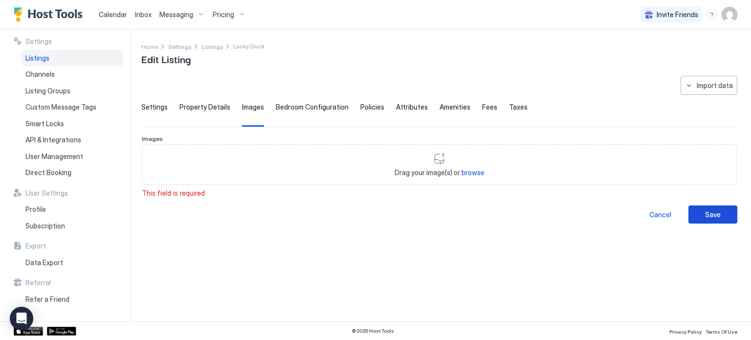
click at [717, 209] on div "Save" at bounding box center [713, 214] width 16 height 10
click at [686, 87] on button "Import data" at bounding box center [709, 85] width 57 height 19
click at [703, 99] on div "Airbnb" at bounding box center [718, 103] width 30 height 9
type input "**********"
type textarea "**********"
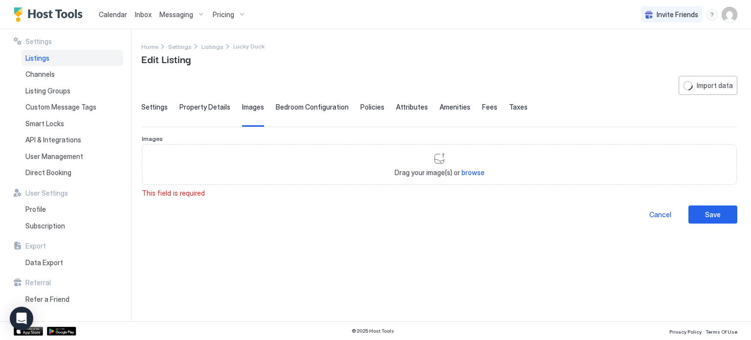
type textarea "**********"
type input "**********"
type textarea "**********"
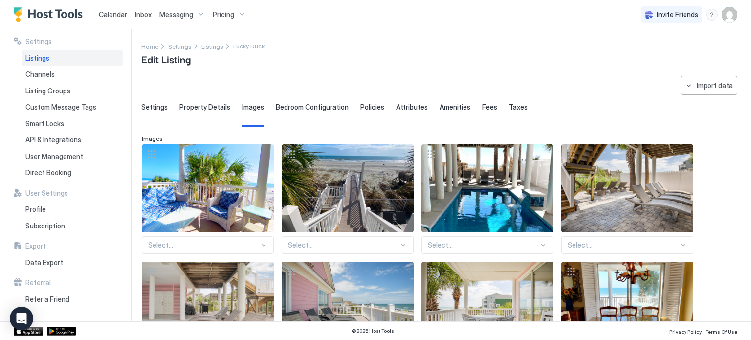
click at [211, 111] on span "Property Details" at bounding box center [204, 107] width 51 height 9
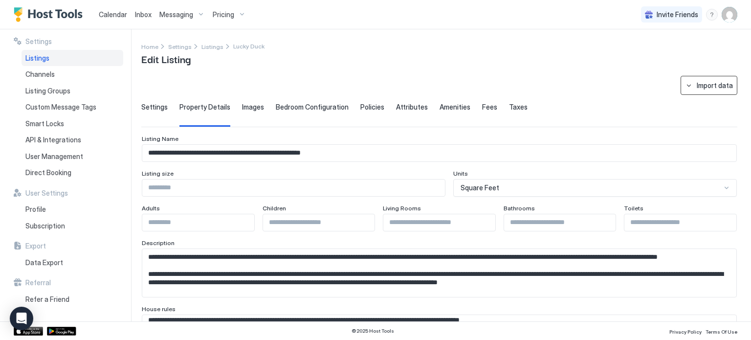
click at [682, 88] on button "Import data" at bounding box center [709, 85] width 57 height 19
click at [700, 102] on div "Airbnb" at bounding box center [710, 103] width 30 height 9
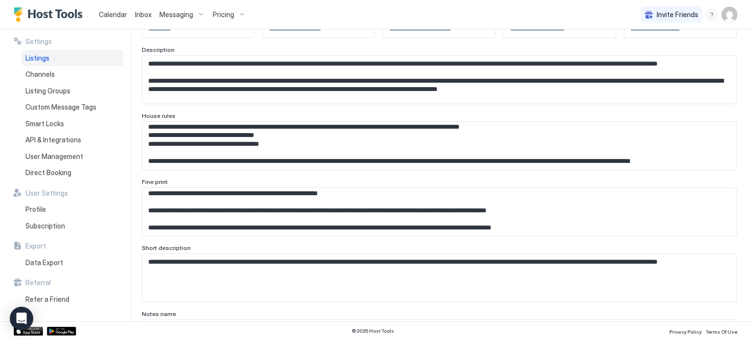
scroll to position [0, 0]
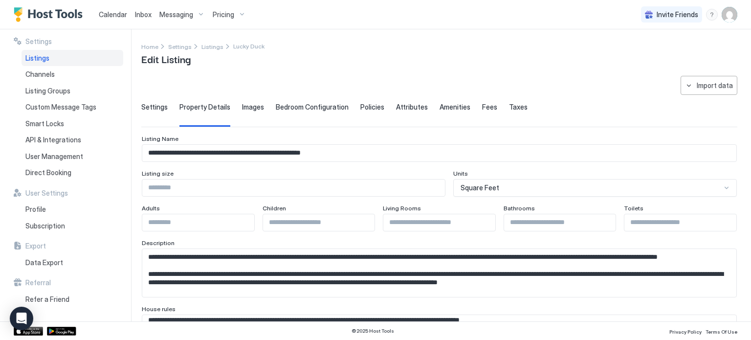
click at [293, 106] on span "Bedroom Configuration" at bounding box center [312, 107] width 73 height 9
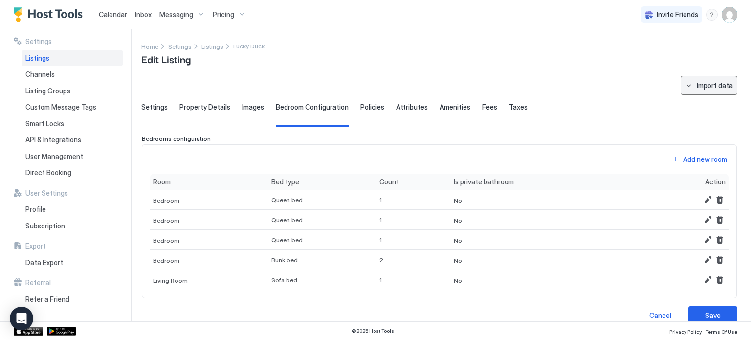
click at [683, 87] on button "Import data" at bounding box center [709, 85] width 57 height 19
click at [704, 99] on div "Airbnb" at bounding box center [710, 103] width 30 height 9
click at [702, 200] on button "Edit" at bounding box center [708, 200] width 12 height 12
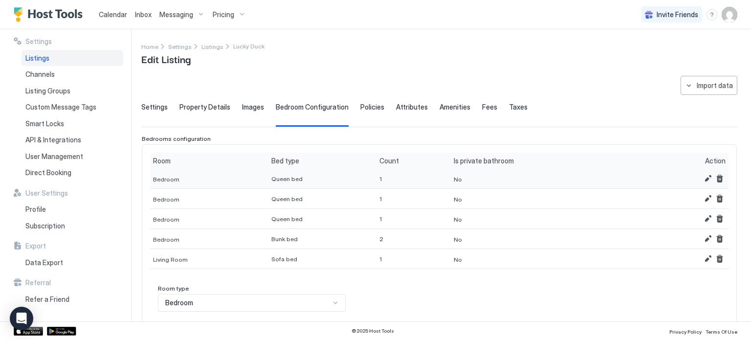
click at [454, 177] on span "No" at bounding box center [458, 179] width 8 height 7
click at [702, 178] on button "Edit" at bounding box center [708, 179] width 12 height 12
click at [454, 178] on span "No" at bounding box center [458, 179] width 8 height 7
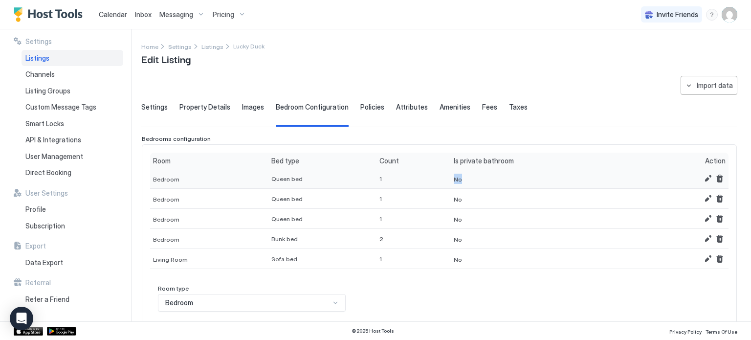
click at [454, 178] on span "No" at bounding box center [458, 179] width 8 height 7
click at [453, 194] on div "No" at bounding box center [547, 199] width 192 height 20
click at [702, 201] on button "Edit" at bounding box center [708, 199] width 12 height 12
click at [251, 105] on span "Images" at bounding box center [253, 107] width 22 height 9
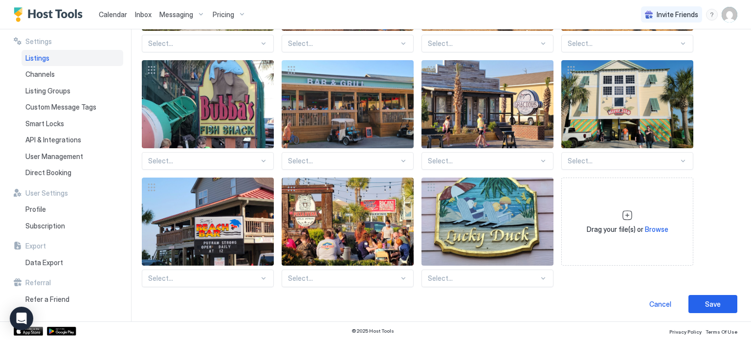
scroll to position [1257, 0]
click at [702, 295] on button "Save" at bounding box center [712, 304] width 49 height 18
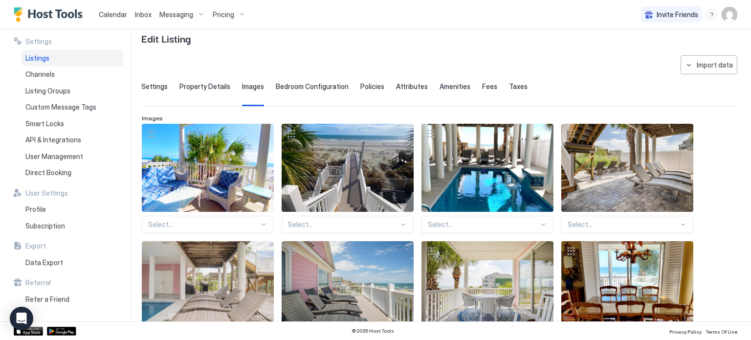
scroll to position [0, 0]
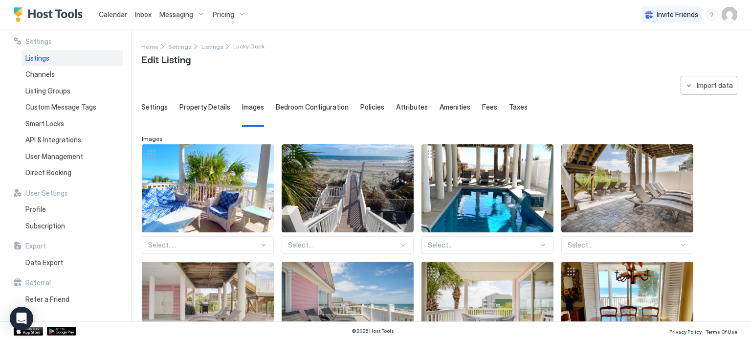
click at [325, 106] on span "Bedroom Configuration" at bounding box center [312, 107] width 73 height 9
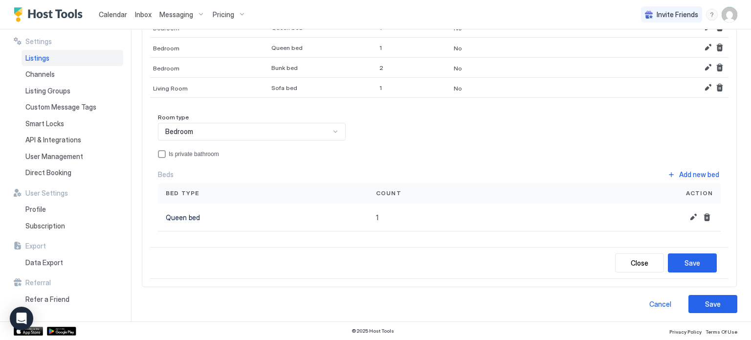
scroll to position [172, 0]
click at [159, 150] on div "privateBathroom" at bounding box center [162, 153] width 8 height 8
click at [335, 132] on div at bounding box center [335, 131] width 8 height 8
click at [696, 264] on button "Save" at bounding box center [692, 261] width 49 height 19
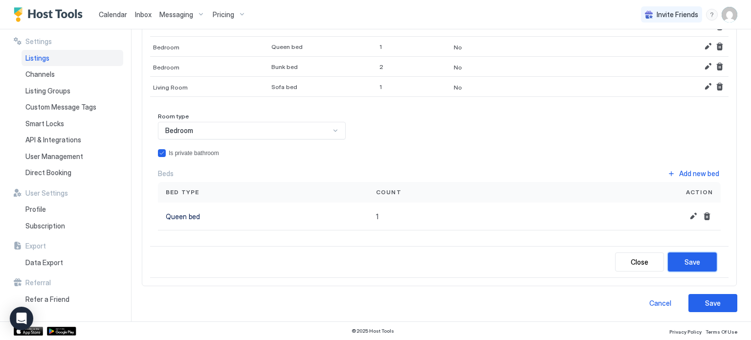
scroll to position [13, 0]
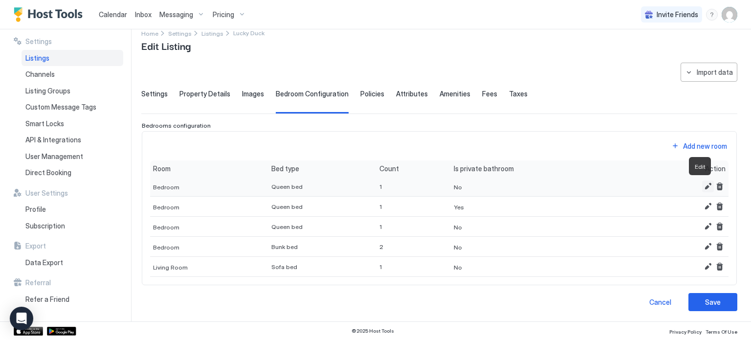
click at [702, 187] on button "Edit" at bounding box center [708, 186] width 12 height 12
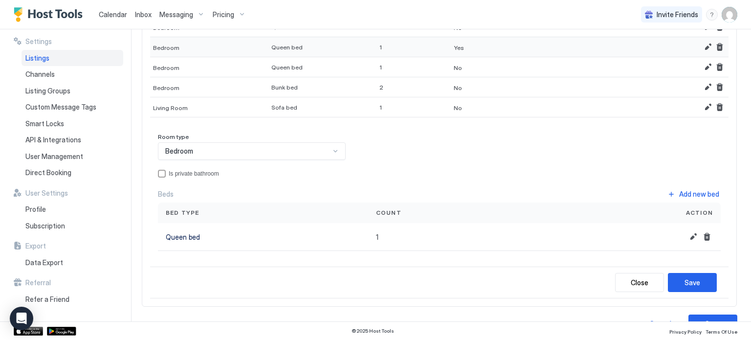
scroll to position [160, 0]
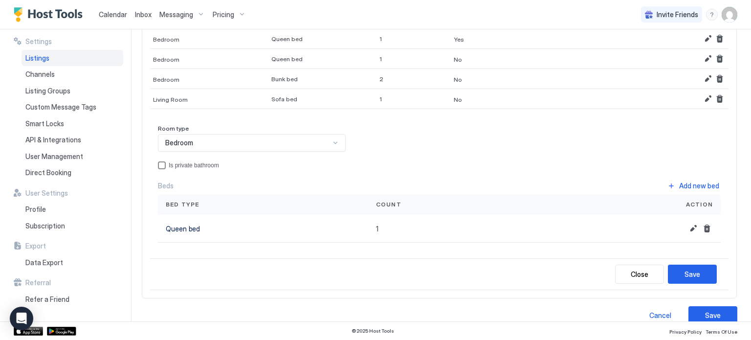
click at [163, 165] on div "privateBathroom" at bounding box center [162, 165] width 8 height 8
click at [685, 272] on div "Save" at bounding box center [692, 274] width 16 height 10
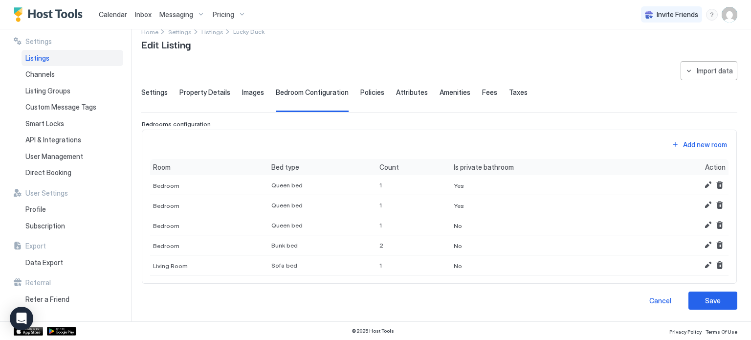
scroll to position [13, 0]
click at [702, 227] on button "Edit" at bounding box center [708, 227] width 12 height 12
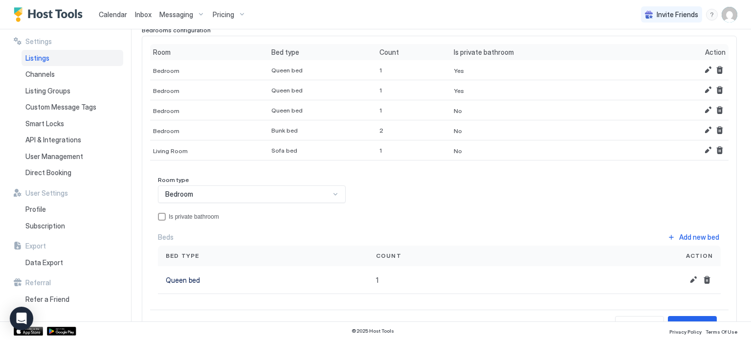
scroll to position [111, 0]
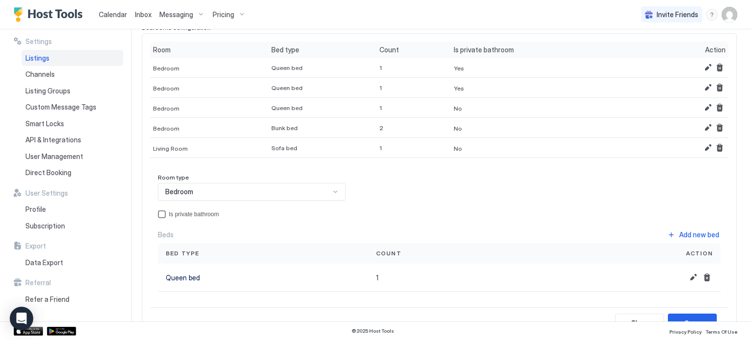
click at [160, 211] on div "privateBathroom" at bounding box center [162, 214] width 8 height 8
click at [692, 316] on button "Save" at bounding box center [692, 322] width 49 height 19
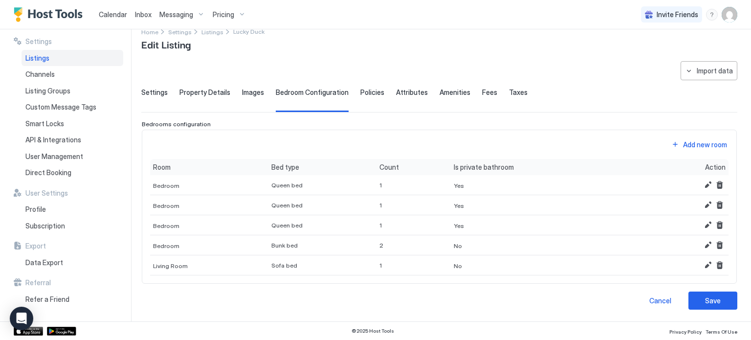
scroll to position [13, 0]
click at [702, 245] on button "Edit" at bounding box center [708, 247] width 12 height 12
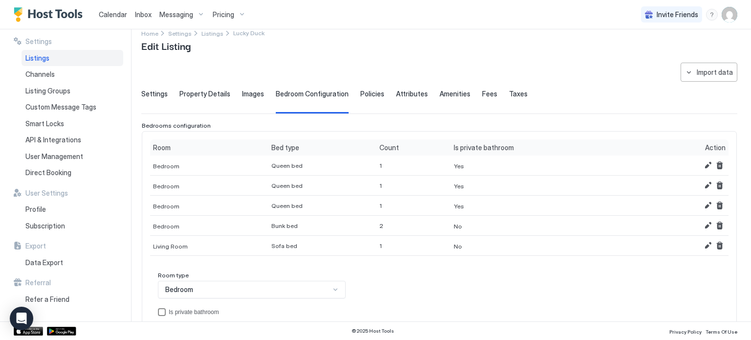
click at [163, 313] on div "privateBathroom" at bounding box center [162, 312] width 8 height 8
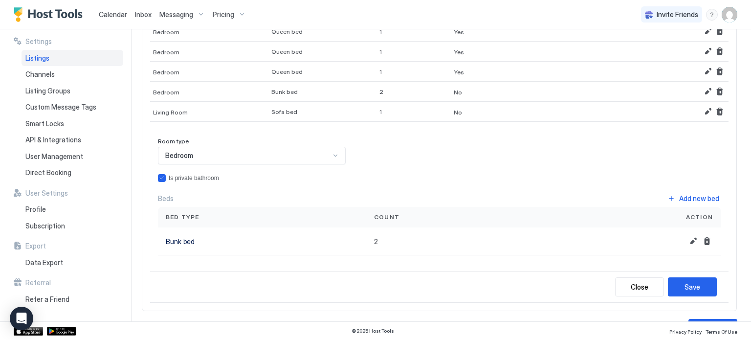
scroll to position [150, 0]
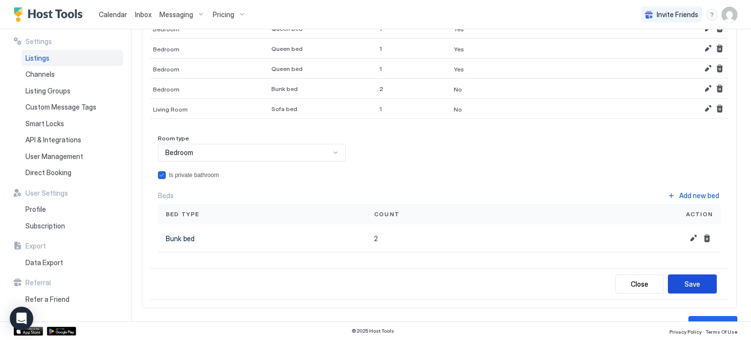
click at [678, 275] on button "Save" at bounding box center [692, 283] width 49 height 19
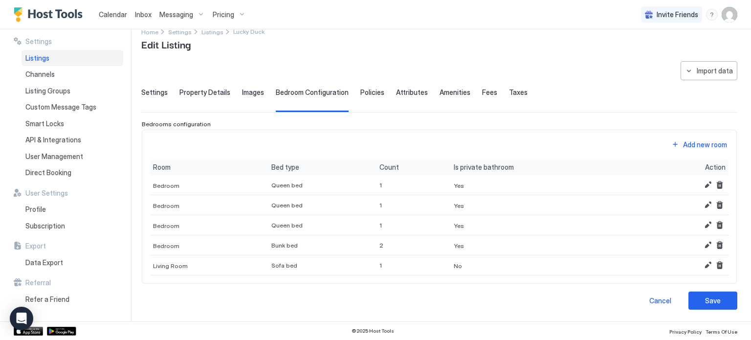
scroll to position [13, 0]
click at [698, 306] on button "Save" at bounding box center [712, 302] width 49 height 18
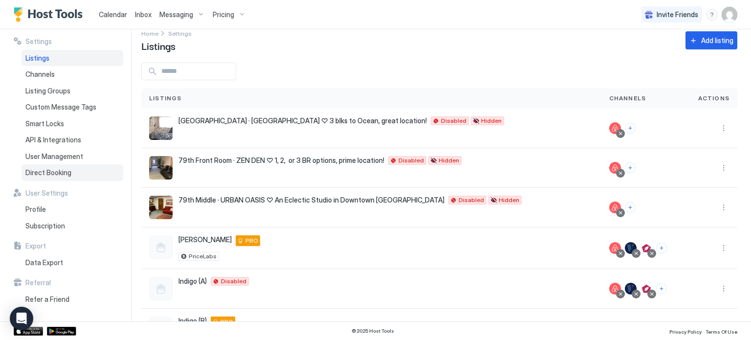
click at [57, 170] on span "Direct Booking" at bounding box center [48, 172] width 46 height 9
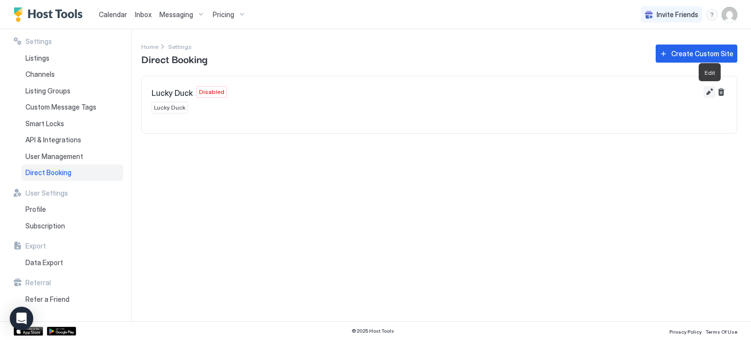
click at [709, 92] on button "Edit" at bounding box center [710, 92] width 12 height 12
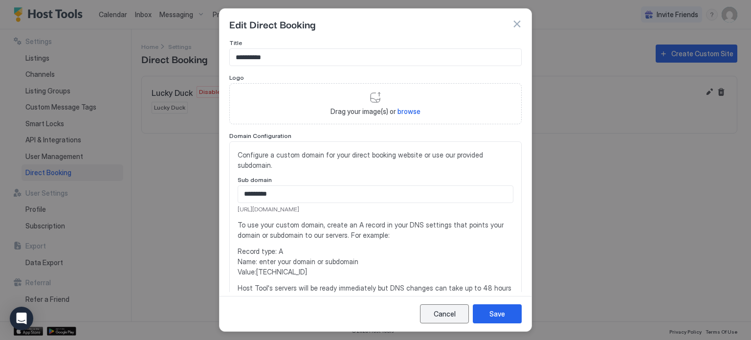
click at [445, 311] on div "Cancel" at bounding box center [445, 314] width 22 height 10
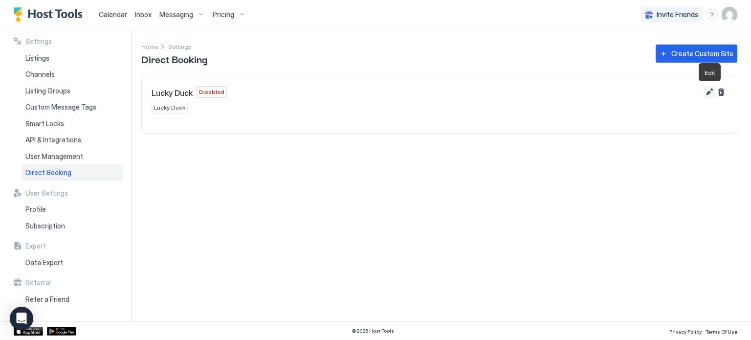
click at [713, 92] on button "Edit" at bounding box center [710, 92] width 12 height 12
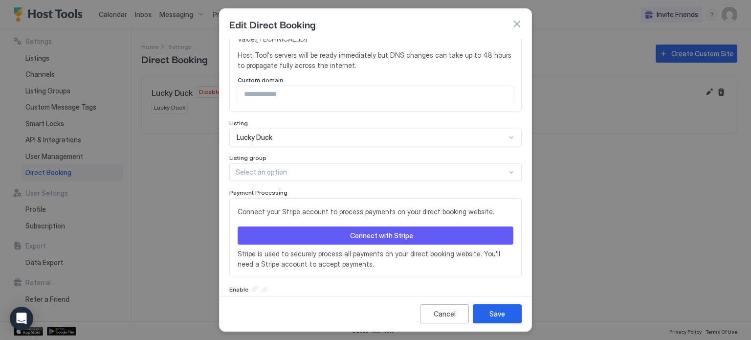
scroll to position [243, 0]
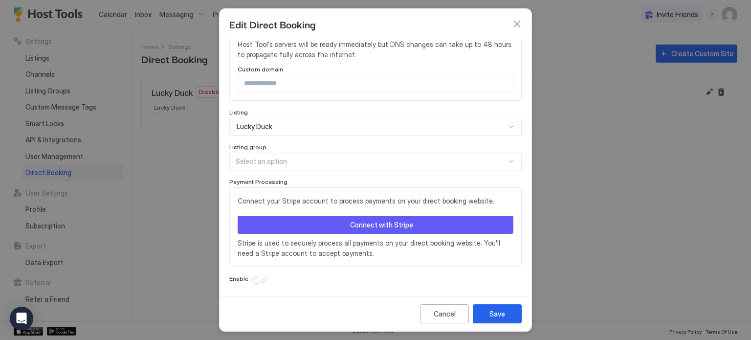
click at [416, 225] on button "Connect with Stripe" at bounding box center [376, 225] width 276 height 18
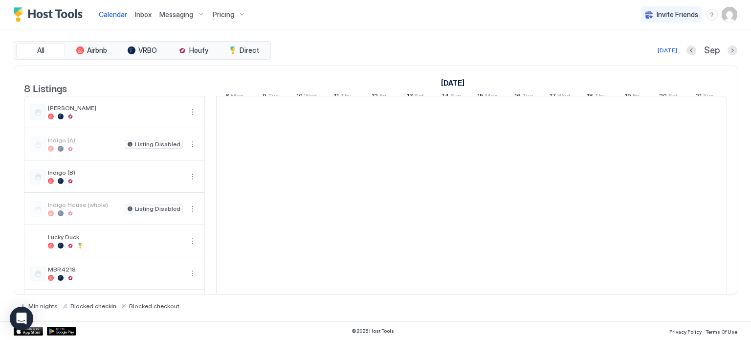
scroll to position [0, 543]
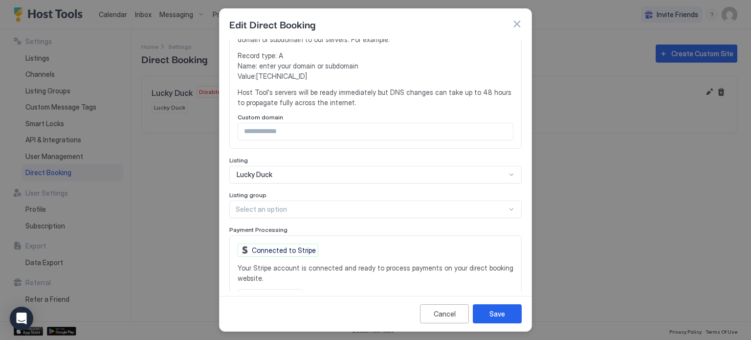
scroll to position [245, 0]
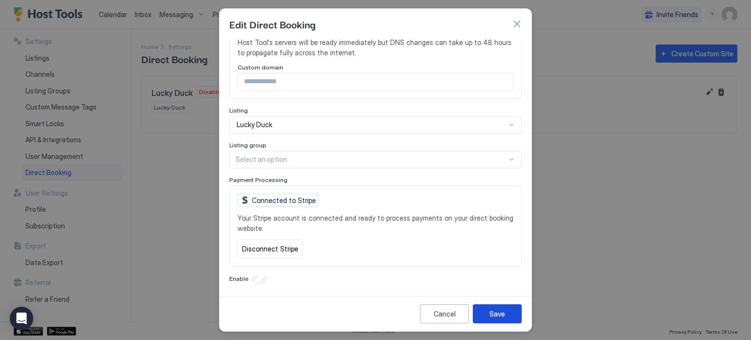
click at [498, 316] on div "Save" at bounding box center [497, 314] width 16 height 10
